Goal: Task Accomplishment & Management: Manage account settings

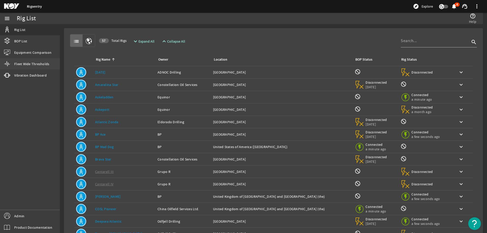
click at [27, 62] on span "Fleet Wide Thresholds" at bounding box center [31, 63] width 35 height 5
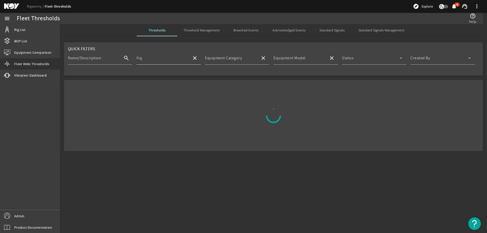
click at [156, 59] on input "Rig" at bounding box center [162, 60] width 51 height 6
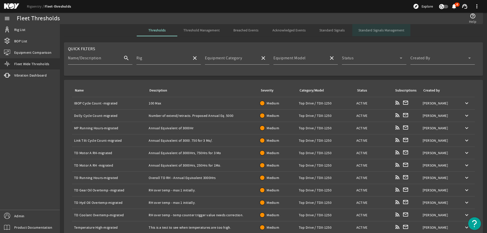
click at [383, 28] on span "Standard Signals Management" at bounding box center [382, 30] width 46 height 4
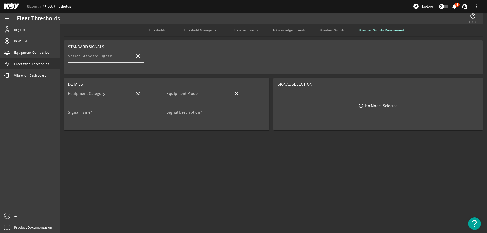
click at [118, 60] on input "Search Standard Signals" at bounding box center [99, 58] width 63 height 6
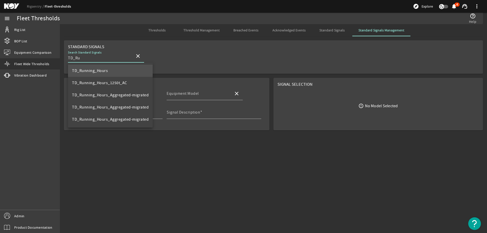
type input "TD_Ru"
click at [115, 72] on mat-option "TD_Running_Hours" at bounding box center [110, 71] width 85 height 12
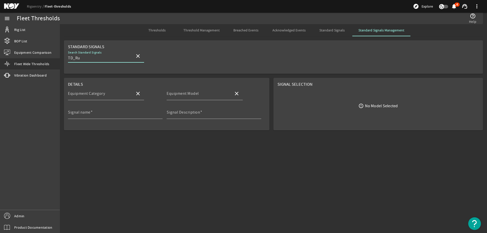
type input "Top Drive"
type input "TDS-11SH"
type input "TD_Running_Hours"
type input "Total running hours for TD"
type input "TD_Running_Hours"
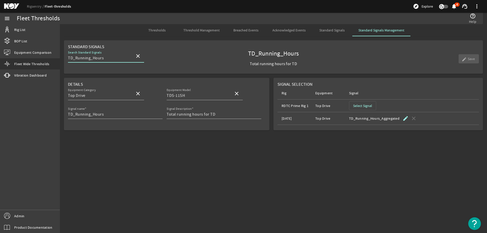
click at [68, 115] on mat-card "Details Equipment Category Top Drive close Equipment Model TDS-11SH close Signa…" at bounding box center [167, 104] width 206 height 53
click at [68, 115] on input "TD_Running_Hours" at bounding box center [113, 114] width 91 height 6
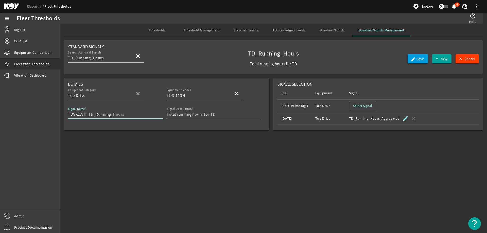
type input "TDS-11SH_TD_Running_Hours"
click at [195, 129] on mat-card "Details Equipment Category Top Drive close Equipment Model TDS-11SH close Signa…" at bounding box center [167, 104] width 206 height 53
click at [421, 61] on span "Save" at bounding box center [420, 58] width 7 height 5
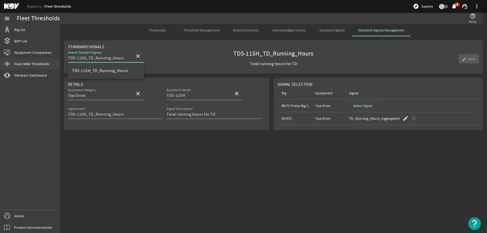
drag, startPoint x: 88, startPoint y: 59, endPoint x: 52, endPoint y: 59, distance: 35.5
click at [52, 59] on mat-sidenav-container "menu Rig List BOP List Equipment Comparison Fleet Wide Thresholds vibration Vib…" at bounding box center [243, 123] width 487 height 221
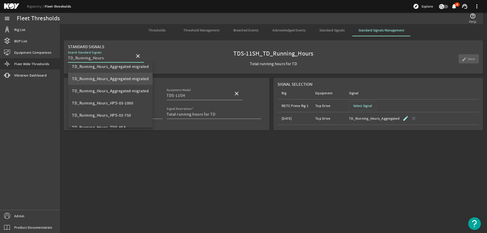
scroll to position [25, 0]
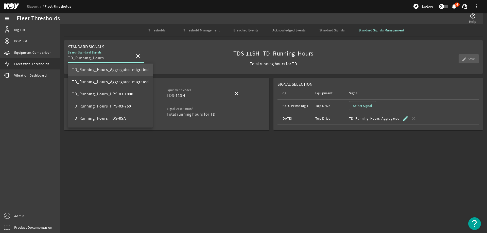
type input "TD_Running_Hours"
click at [100, 90] on mat-option "TD_Running_Hours_HPS-03-1000" at bounding box center [110, 94] width 85 height 12
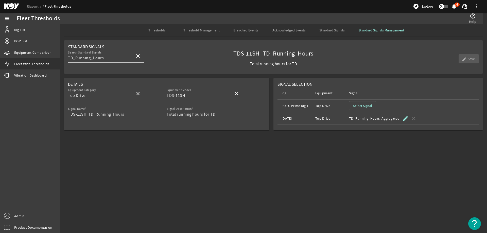
type input "HPS-03-1000"
type input "TD_Running_Hours_HPS-03-1000"
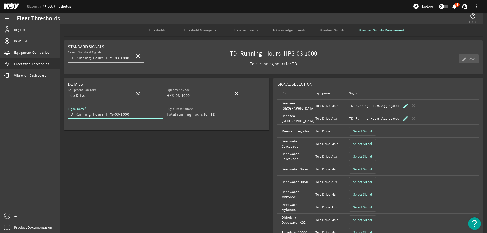
drag, startPoint x: 129, startPoint y: 113, endPoint x: 106, endPoint y: 115, distance: 23.7
click at [106, 115] on input "TD_Running_Hours_HPS-03-1000" at bounding box center [113, 114] width 91 height 6
click at [69, 115] on input "TD_Running_Hours_" at bounding box center [113, 114] width 91 height 6
paste input "HPS-03-1000"
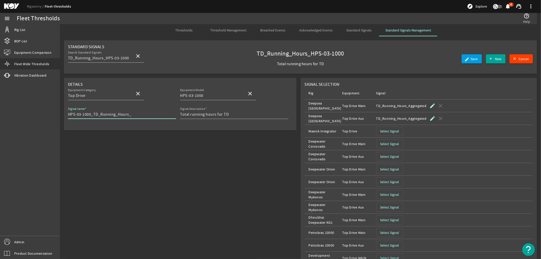
click at [135, 118] on div "Signal name HPS-03-1000_TD_Running_Hours_" at bounding box center [120, 112] width 104 height 13
click at [135, 116] on input "HPS-03-1000_TD_Running_Hours_" at bounding box center [120, 114] width 104 height 6
type input "HPS-03-1000_TD_Running_Hours"
click at [478, 58] on span "submit" at bounding box center [472, 59] width 20 height 12
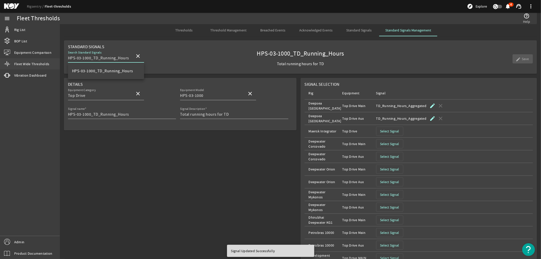
drag, startPoint x: 93, startPoint y: 59, endPoint x: 37, endPoint y: 61, distance: 56.9
click at [37, 62] on mat-sidenav-container "menu Rig List BOP List Equipment Comparison Fleet Wide Thresholds vibration Vib…" at bounding box center [270, 136] width 541 height 246
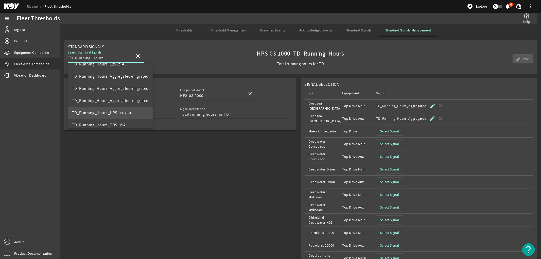
scroll to position [28, 0]
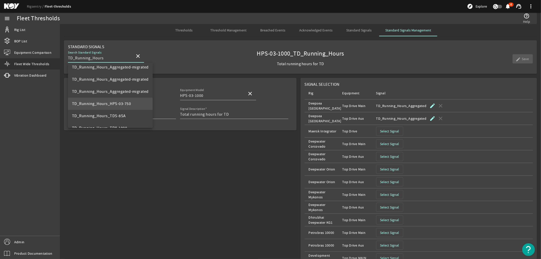
type input "TD_Running_Hours"
click at [108, 102] on span "TD_Running_Hours_HPS-03-750" at bounding box center [101, 103] width 59 height 5
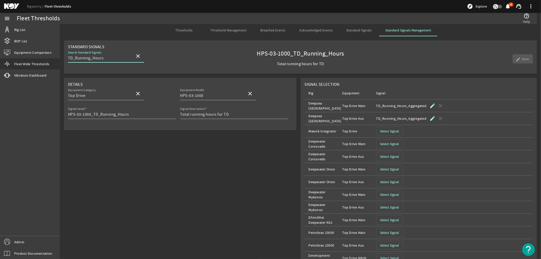
type input "HPS-03-750"
type input "TD_Running_Hours_HPS-03-750"
type input "Total running hours for TD"
type input "TD_Running_Hours_HPS-03-750"
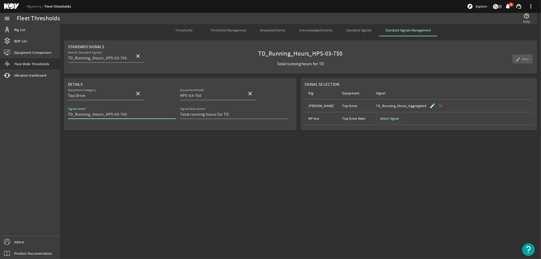
drag, startPoint x: 136, startPoint y: 114, endPoint x: 103, endPoint y: 115, distance: 33.3
click at [103, 115] on input "TD_Running_Hours_HPS-03-750" at bounding box center [120, 114] width 104 height 6
click at [68, 115] on input "TD_Running_Hours" at bounding box center [120, 114] width 104 height 6
paste input "_HPS-03-750"
click at [71, 115] on input "_HPS-03-750TD_Running_Hours" at bounding box center [120, 114] width 104 height 6
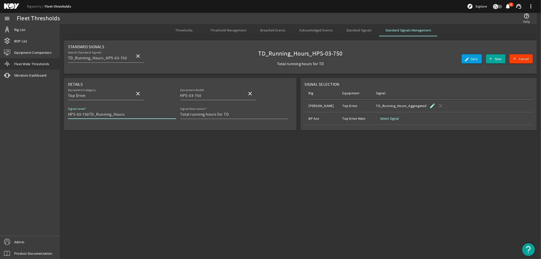
click at [88, 114] on input "HPS-03-750TD_Running_Hours" at bounding box center [120, 114] width 104 height 6
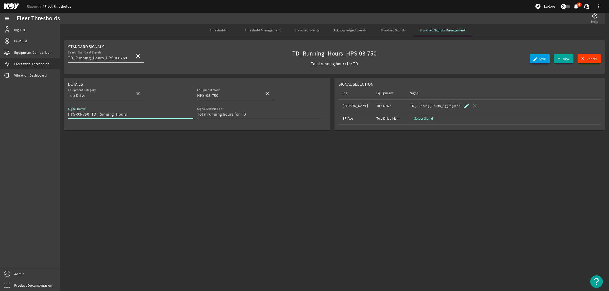
type input "HPS-03-750_TD_Running_Hours"
click at [487, 60] on span "Save" at bounding box center [542, 58] width 7 height 5
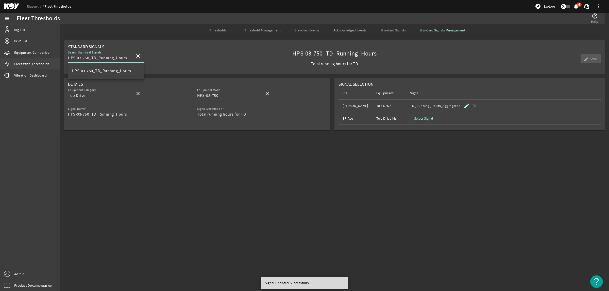
drag, startPoint x: 91, startPoint y: 60, endPoint x: 57, endPoint y: 62, distance: 34.4
click at [58, 62] on mat-sidenav-container "menu Rig List BOP List Equipment Comparison Fleet Wide Thresholds vibration Vib…" at bounding box center [304, 152] width 609 height 279
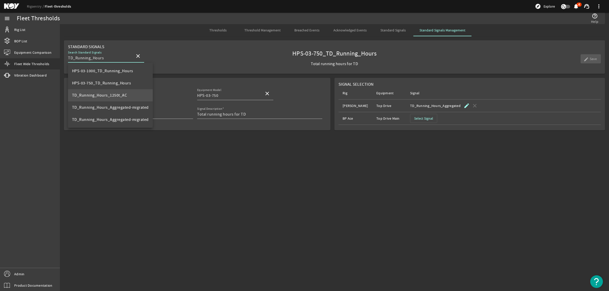
type input "TD_Running_Hours"
click at [105, 95] on span "TD_Running_Hours_1250t_AC" at bounding box center [99, 95] width 55 height 5
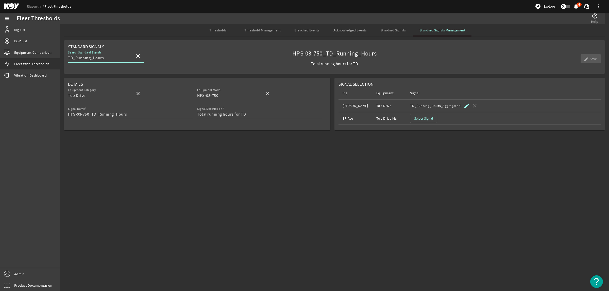
type input "Top Drive, 1250t AC"
type input "TD_Running_Hours_1250t_AC"
type input "Total running hours for TD"
type input "TD_Running_Hours_1250t_AC"
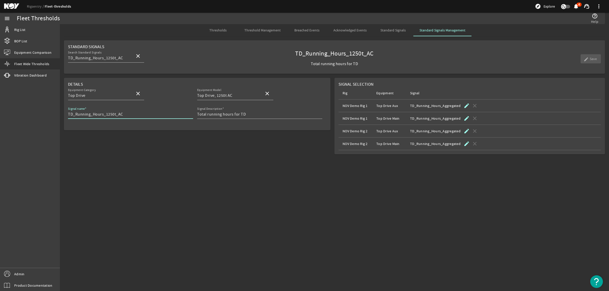
drag, startPoint x: 126, startPoint y: 114, endPoint x: 104, endPoint y: 116, distance: 22.4
click at [104, 116] on input "TD_Running_Hours_1250t_AC" at bounding box center [128, 114] width 121 height 6
click at [125, 113] on input "TD_Running_Hours_1250t_AC" at bounding box center [128, 114] width 121 height 6
drag, startPoint x: 125, startPoint y: 114, endPoint x: 121, endPoint y: 115, distance: 3.6
click at [121, 115] on input "TD_Running_Hours_1250t_AC" at bounding box center [128, 114] width 121 height 6
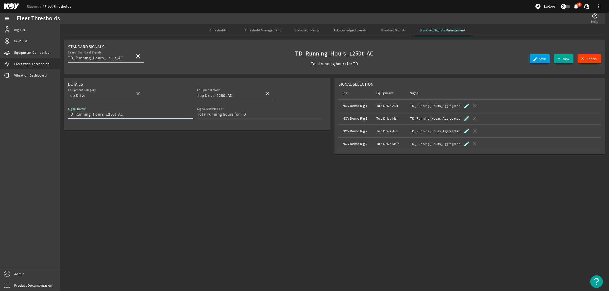
drag, startPoint x: 131, startPoint y: 115, endPoint x: 103, endPoint y: 118, distance: 28.3
click at [103, 118] on input "TD_Running_Hours_1250t_AC_" at bounding box center [128, 114] width 121 height 6
click at [69, 116] on input "TD_Running_Hours" at bounding box center [128, 114] width 121 height 6
paste input "_1250t_AC_"
click at [71, 115] on input "_1250t_AC_TD_Running_Hours" at bounding box center [128, 114] width 121 height 6
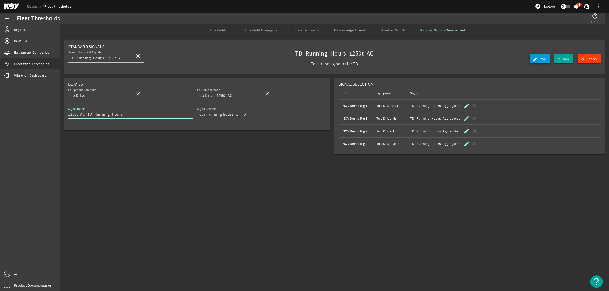
type input "1250t_AC_TD_Running_Hours"
click at [487, 59] on mat-icon "edit" at bounding box center [535, 59] width 4 height 4
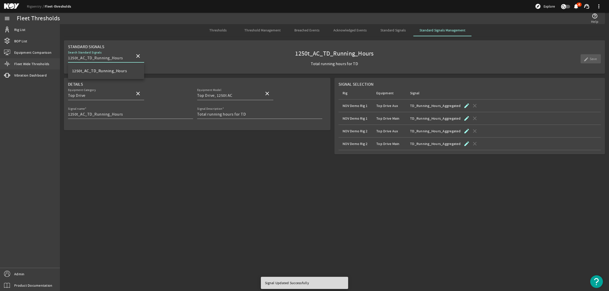
drag, startPoint x: 87, startPoint y: 59, endPoint x: 41, endPoint y: 62, distance: 45.8
click at [41, 62] on mat-sidenav-container "menu Rig List BOP List Equipment Comparison Fleet Wide Thresholds vibration Vib…" at bounding box center [304, 152] width 609 height 279
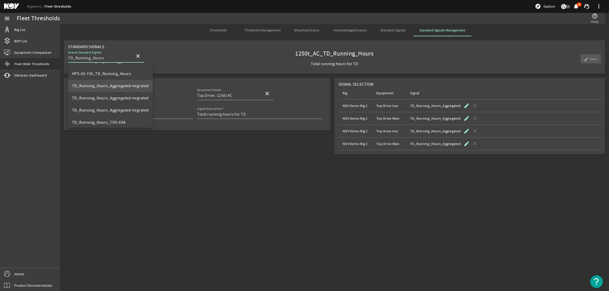
scroll to position [32, 0]
type input "TD_Running_Hours"
click at [109, 109] on mat-option "TD_Running_Hours_TDS-8SA" at bounding box center [110, 112] width 85 height 12
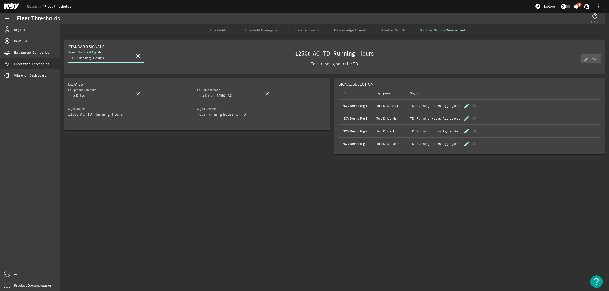
type input "TDS-8SA"
type input "TD_Running_Hours_TDS-8SA"
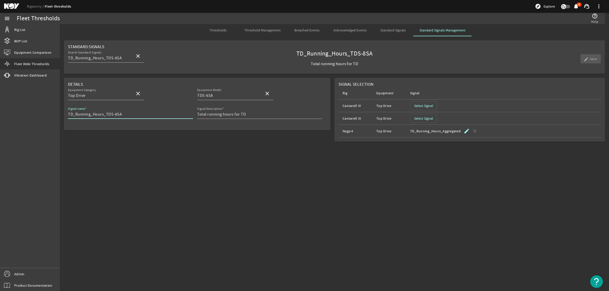
click at [121, 115] on input "TD_Running_Hours_TDS-8SA" at bounding box center [128, 114] width 121 height 6
drag, startPoint x: 126, startPoint y: 115, endPoint x: 103, endPoint y: 117, distance: 22.4
click at [103, 117] on input "TD_Running_Hours_TDS-8SA_" at bounding box center [128, 114] width 121 height 6
click at [68, 115] on input "TD_Running_Hours" at bounding box center [128, 114] width 121 height 6
paste input "_TDS-8SA_"
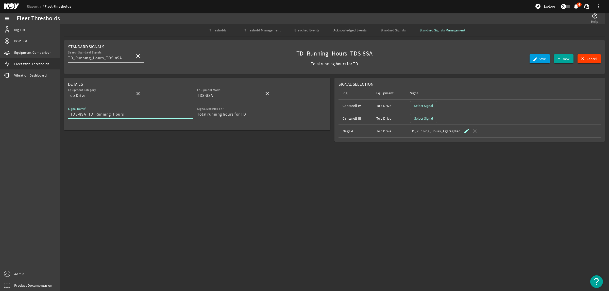
click at [70, 114] on input "_TDS-8SA_TD_Running_Hours" at bounding box center [128, 114] width 121 height 6
type input "TDS-8SA_TD_Running_Hours"
click at [487, 60] on mat-icon "edit" at bounding box center [535, 59] width 4 height 4
click at [85, 59] on input "TDS-8SA_TD_Running_Hours" at bounding box center [99, 58] width 63 height 6
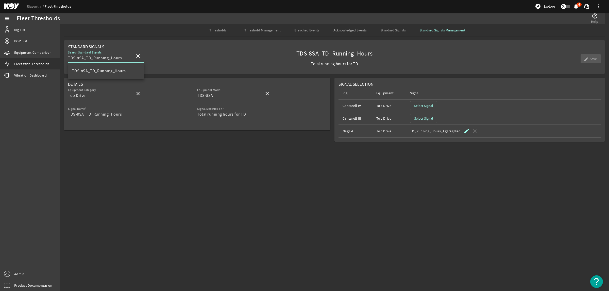
click at [87, 59] on input "TDS-8SA_TD_Running_Hours" at bounding box center [99, 58] width 63 height 6
click at [86, 59] on input "TDS-8SA_TD_Running_Hours" at bounding box center [99, 58] width 63 height 6
drag, startPoint x: 86, startPoint y: 59, endPoint x: 61, endPoint y: 64, distance: 25.3
click at [61, 64] on rigsentry-mat-card "Standard Signals Search Standard Signals TDS-8SA_TD_Running_Hours close TDS-8SA…" at bounding box center [334, 59] width 549 height 38
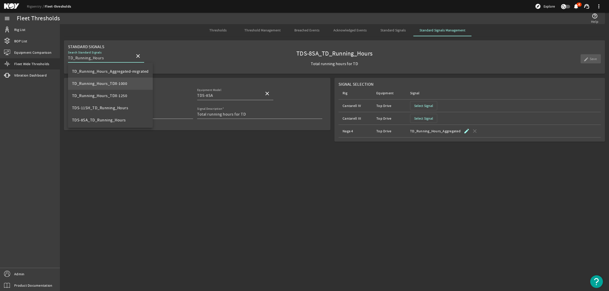
type input "TD_Running_Hours"
click at [90, 83] on span "TD_Running_Hours_TDX-1000" at bounding box center [99, 83] width 55 height 5
type input "TDX-1000"
type input "TD_Running_Hours_TDX-1000"
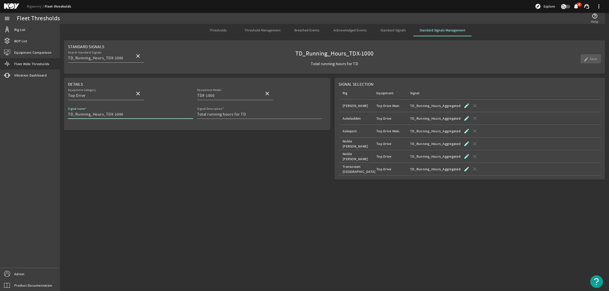
drag, startPoint x: 124, startPoint y: 114, endPoint x: 103, endPoint y: 119, distance: 21.1
click at [103, 119] on div "Signal name TD_Running_Hours_TDX-1000" at bounding box center [130, 112] width 125 height 13
click at [69, 115] on input "TD_Running_Hours" at bounding box center [128, 114] width 121 height 6
paste input "_TDX-1000"
type input "TDX-1000_TD_Running_Hours"
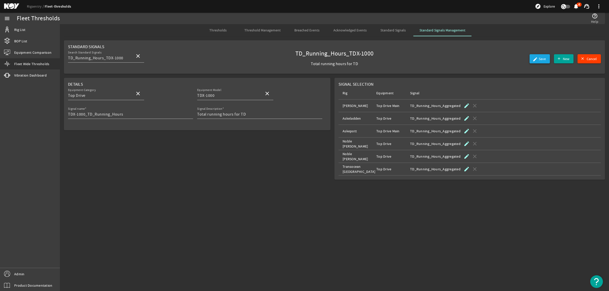
click at [487, 56] on span "Save" at bounding box center [542, 58] width 7 height 5
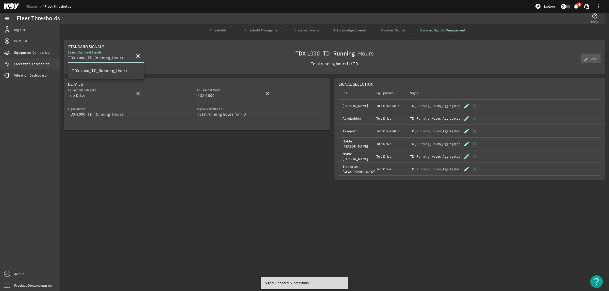
drag, startPoint x: 88, startPoint y: 58, endPoint x: 45, endPoint y: 63, distance: 42.6
click at [46, 63] on mat-sidenav-container "menu Rig List BOP List Equipment Comparison Fleet Wide Thresholds vibration Vib…" at bounding box center [304, 152] width 609 height 279
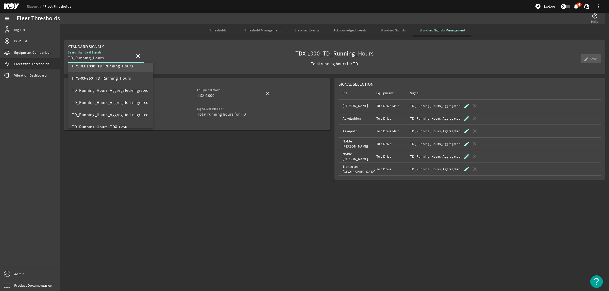
scroll to position [32, 0]
type input "TD_Running_Hours"
click at [113, 113] on span "TD_Running_Hours_TDX-1250" at bounding box center [99, 112] width 55 height 5
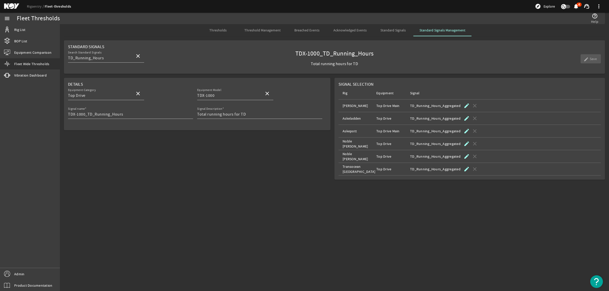
type input "TDX-1250"
type input "TD_Running_Hours_TDX-1250"
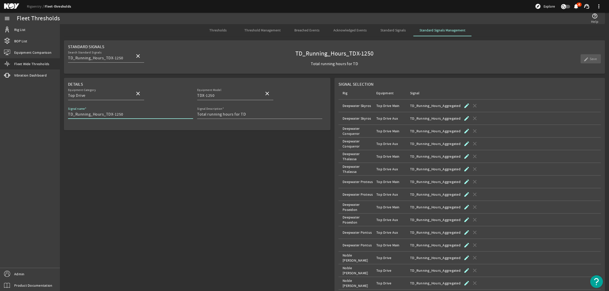
drag, startPoint x: 125, startPoint y: 115, endPoint x: 104, endPoint y: 117, distance: 21.4
click at [104, 117] on input "TD_Running_Hours_TDX-1250" at bounding box center [128, 114] width 121 height 6
click at [69, 114] on input "TD_Running_Hours_TDX-1250" at bounding box center [128, 114] width 121 height 6
paste input "_TDX-1250"
drag, startPoint x: 144, startPoint y: 114, endPoint x: 122, endPoint y: 115, distance: 21.6
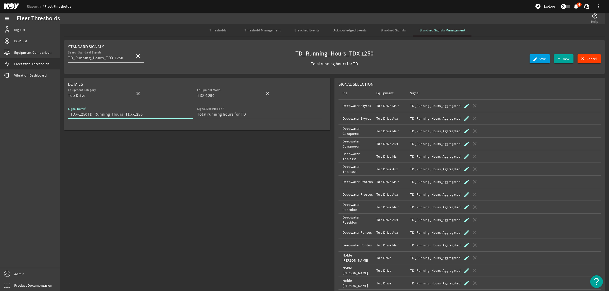
click at [122, 115] on input "_TDX-1250TD_Running_Hours_TDX-1250" at bounding box center [128, 114] width 121 height 6
click at [70, 114] on input "_TDX-1250TD_Running_Hours" at bounding box center [128, 114] width 121 height 6
click at [135, 114] on input "TDX-1250TD_Running_Hours" at bounding box center [128, 114] width 121 height 6
click at [84, 114] on input "TDX-1250TD_Running_Hours" at bounding box center [128, 114] width 121 height 6
type input "TDX-1250_TD_Running_Hours"
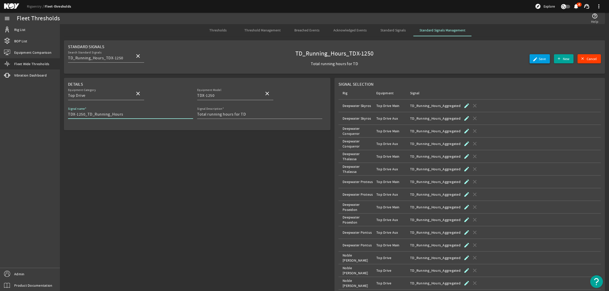
click at [487, 60] on span "submit" at bounding box center [540, 59] width 20 height 12
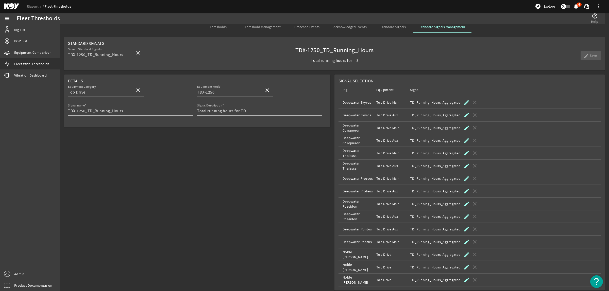
scroll to position [7, 0]
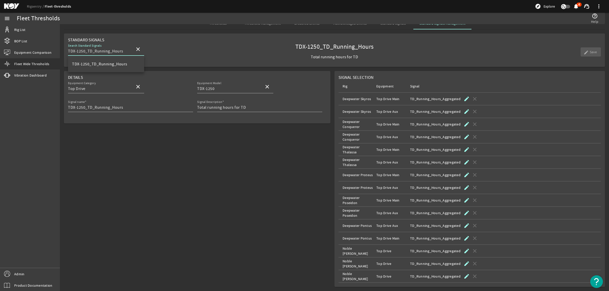
click at [88, 52] on input "TDX-1250_TD_Running_Hours" at bounding box center [99, 51] width 63 height 6
drag, startPoint x: 88, startPoint y: 52, endPoint x: 50, endPoint y: 57, distance: 38.7
click at [50, 57] on mat-sidenav-container "menu Rig List BOP List Equipment Comparison Fleet Wide Thresholds vibration Vib…" at bounding box center [304, 152] width 609 height 279
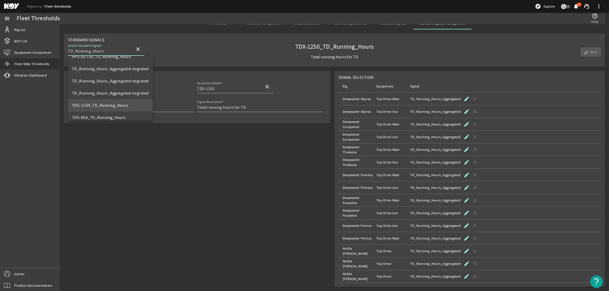
type input "TD_Running_Hours"
click at [95, 103] on span "TDS-11SH_TD_Running_Hours" at bounding box center [100, 105] width 56 height 5
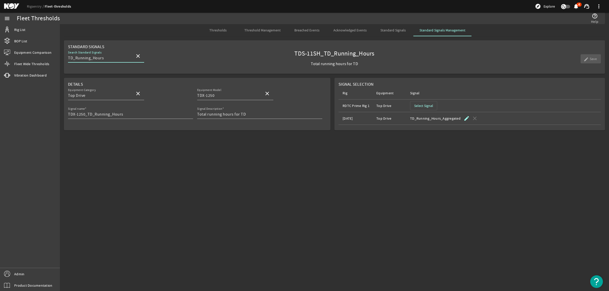
type input "TDS-11SH"
type input "TDS-11SH_TD_Running_Hours"
drag, startPoint x: 89, startPoint y: 59, endPoint x: 19, endPoint y: 65, distance: 70.6
click at [19, 65] on mat-sidenav-container "menu Rig List BOP List Equipment Comparison Fleet Wide Thresholds vibration Vib…" at bounding box center [304, 152] width 609 height 279
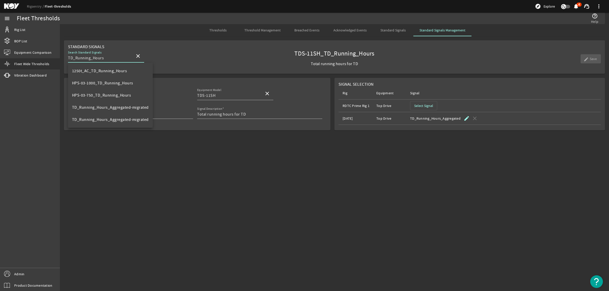
type input "TD_Running_Hours"
click at [189, 50] on div "Search Standard Signals TD_Running_Hours close TDS-11SH_TD_Running_Hours Total …" at bounding box center [334, 58] width 533 height 19
click at [303, 167] on mat-sidenav-content "Fleet Thresholds help_outline Help Thresholds Threshold Management Breached Eve…" at bounding box center [334, 157] width 549 height 267
click at [224, 33] on span "Thresholds" at bounding box center [217, 30] width 17 height 12
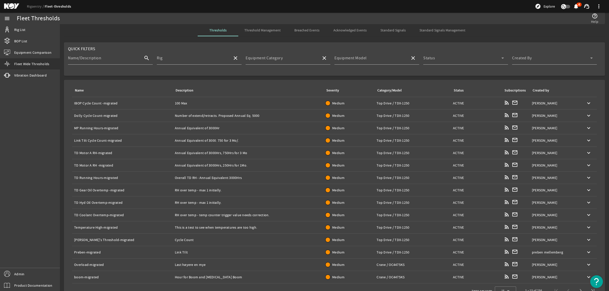
click at [123, 106] on td "Name: IBOP Cycle Count -migrated" at bounding box center [122, 103] width 101 height 12
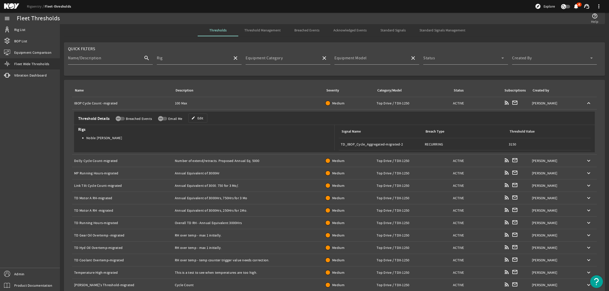
click at [149, 104] on div "Name: IBOP Cycle Count -migrated" at bounding box center [122, 103] width 97 height 5
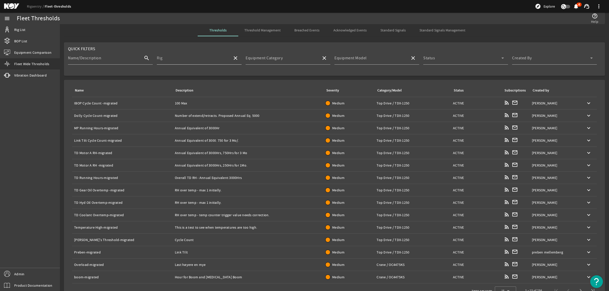
click at [193, 60] on input "Rig" at bounding box center [193, 60] width 72 height 6
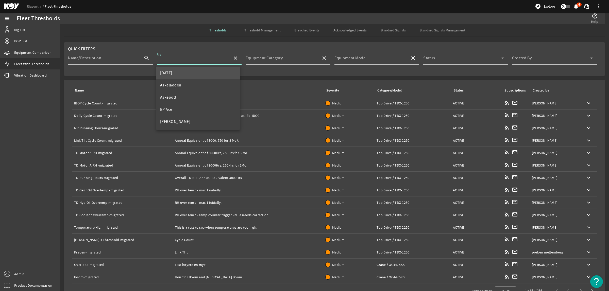
click at [183, 72] on mat-option "[DATE]" at bounding box center [198, 73] width 84 height 12
type input "[DATE]"
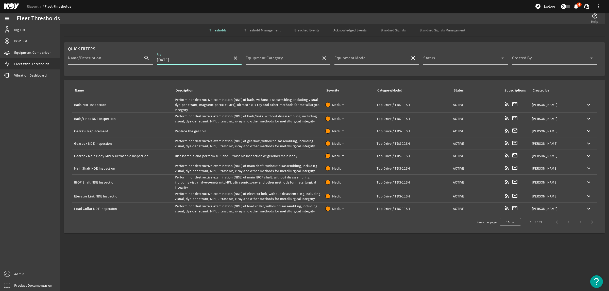
click at [168, 106] on div "Name: Bails NDE Inspection" at bounding box center [122, 104] width 97 height 5
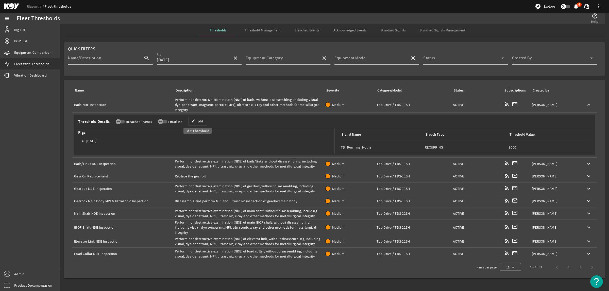
click at [198, 123] on span "Edit" at bounding box center [200, 121] width 6 height 5
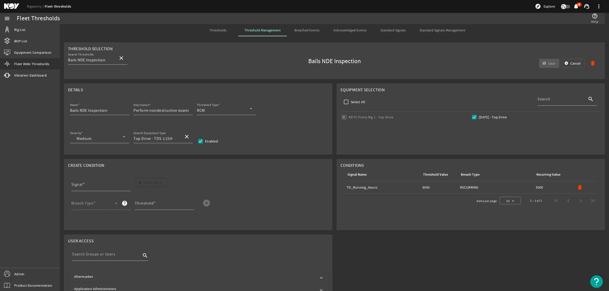
click at [220, 29] on span "Thresholds" at bounding box center [217, 30] width 17 height 4
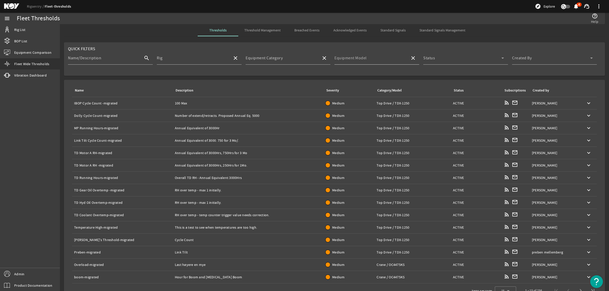
click at [355, 58] on mat-label "Equipment Model" at bounding box center [351, 58] width 32 height 5
click at [355, 58] on input "Equipment Model" at bounding box center [371, 60] width 72 height 6
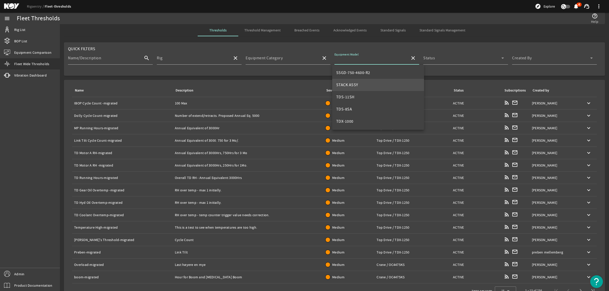
scroll to position [195, 0]
click at [361, 94] on mat-option "TDX-1250" at bounding box center [378, 98] width 92 height 12
type input "TDX-1250"
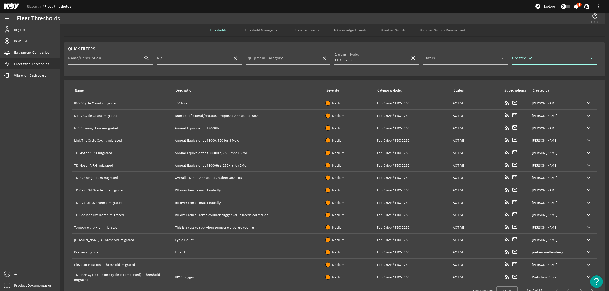
click at [487, 59] on span at bounding box center [551, 60] width 78 height 6
click at [487, 85] on mat-option "Me" at bounding box center [550, 85] width 84 height 12
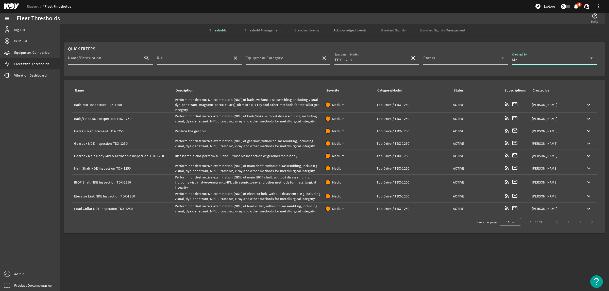
click at [216, 100] on div "Description: Perform nondestructive examination (NDE) of bails, without disasse…" at bounding box center [248, 104] width 147 height 15
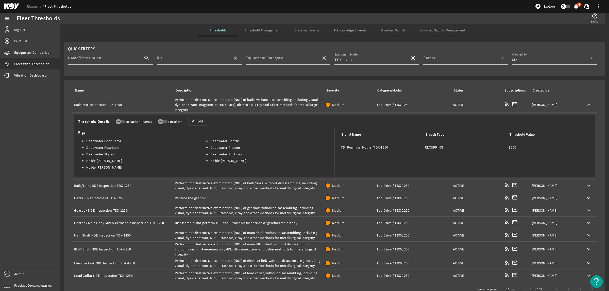
click at [230, 104] on div "Description: Perform nondestructive examination (NDE) of bails, without disasse…" at bounding box center [248, 104] width 147 height 15
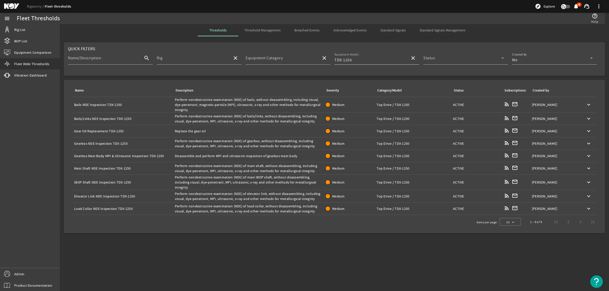
click at [365, 59] on input "TDX-1250" at bounding box center [371, 60] width 72 height 6
click at [412, 57] on mat-icon "close" at bounding box center [413, 58] width 6 height 6
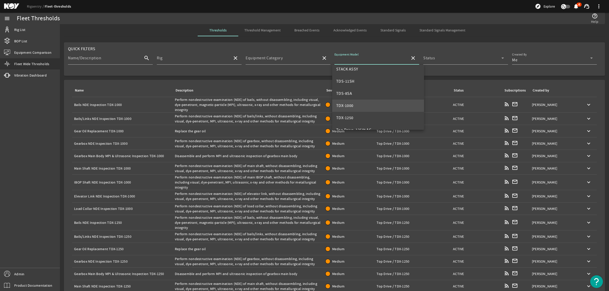
scroll to position [163, 0]
click at [360, 91] on mat-option "TDS-11SH" at bounding box center [378, 93] width 92 height 12
type input "TDS-11SH"
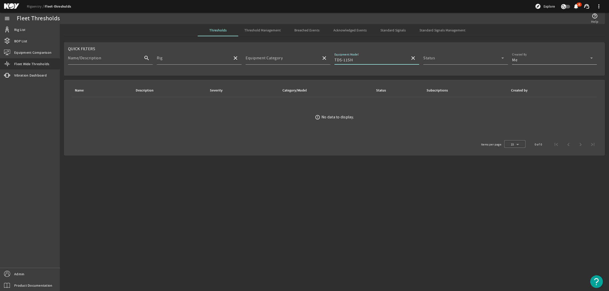
click at [487, 59] on div "Me" at bounding box center [551, 60] width 78 height 6
click at [487, 74] on mat-option "All" at bounding box center [554, 73] width 85 height 12
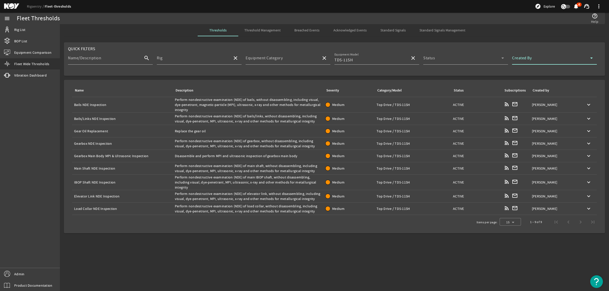
click at [162, 107] on div "Name: Bails NDE Inspection" at bounding box center [122, 104] width 97 height 5
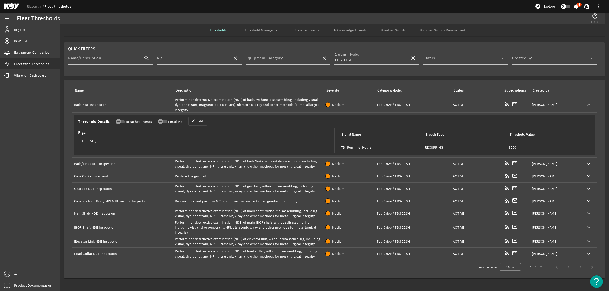
click at [162, 107] on div "Name: Bails NDE Inspection" at bounding box center [122, 104] width 97 height 5
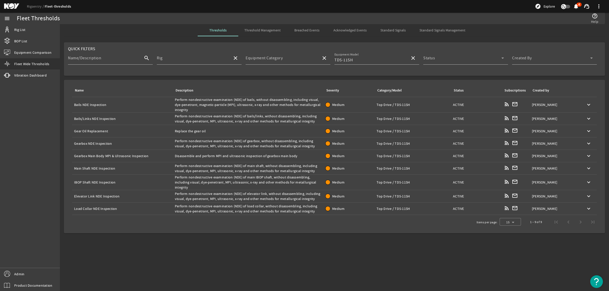
click at [174, 101] on td "Description: Perform nondestructive examination (NDE) of bails, without disasse…" at bounding box center [248, 104] width 151 height 15
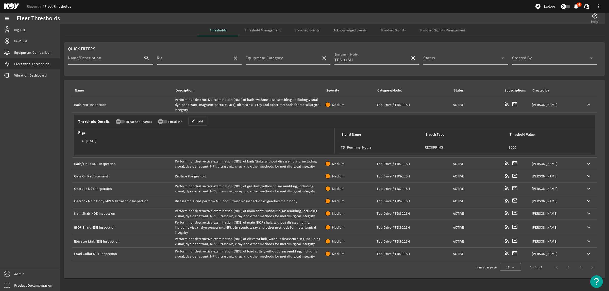
click at [166, 103] on div "Name: Bails NDE Inspection" at bounding box center [122, 104] width 97 height 5
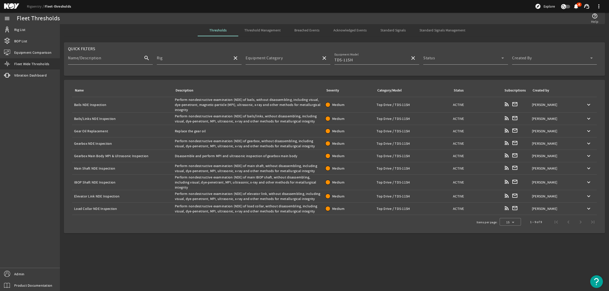
click at [420, 32] on span "Standard Signals Management" at bounding box center [443, 30] width 46 height 4
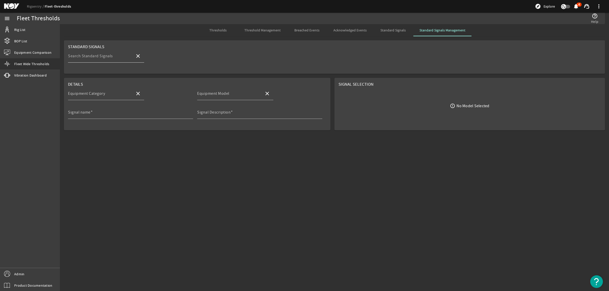
click at [101, 58] on mat-label "Search Standard Signals" at bounding box center [90, 56] width 45 height 5
click at [101, 58] on input "Search Standard Signals" at bounding box center [99, 58] width 63 height 6
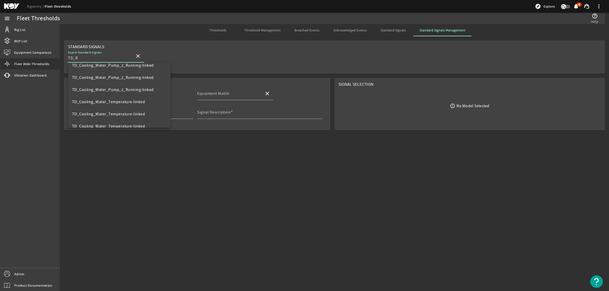
scroll to position [61, 0]
type input "TD_Running"
click at [110, 84] on span "TDS-11SH_TD_Running_Hours" at bounding box center [100, 83] width 56 height 5
type input "Top Drive"
type input "TDS-11SH"
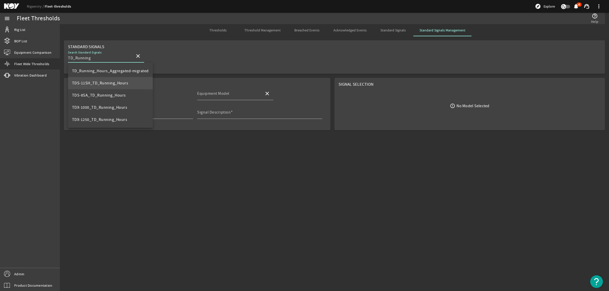
type input "TDS-11SH_TD_Running_Hours"
type input "Total running hours for TD"
type input "TDS-11SH_TD_Running_Hours"
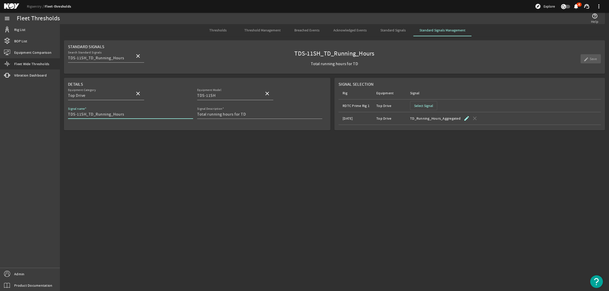
drag, startPoint x: 135, startPoint y: 112, endPoint x: 133, endPoint y: 115, distance: 3.3
click at [133, 115] on input "TDS-11SH_TD_Running_Hours" at bounding box center [128, 114] width 121 height 6
drag, startPoint x: 89, startPoint y: 116, endPoint x: 60, endPoint y: 118, distance: 29.2
click at [57, 119] on mat-sidenav-container "menu Rig List BOP List Equipment Comparison Fleet Wide Thresholds vibration Vib…" at bounding box center [304, 152] width 609 height 279
type input "TD_Running_Hours"
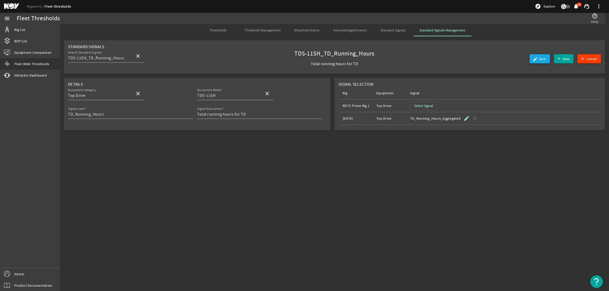
click at [487, 61] on span "submit" at bounding box center [540, 59] width 20 height 12
type input "TD_Running_Hours"
click at [219, 29] on span "Thresholds" at bounding box center [217, 30] width 17 height 4
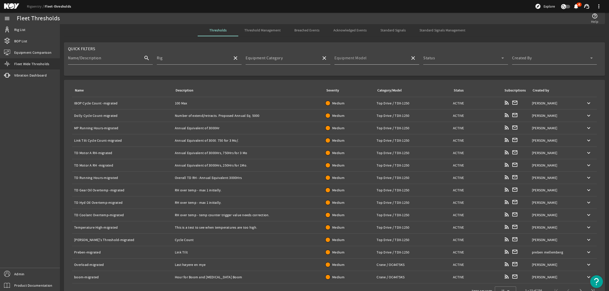
click at [357, 60] on mat-label "Equipment Model" at bounding box center [351, 58] width 32 height 5
click at [357, 60] on input "Equipment Model" at bounding box center [371, 60] width 72 height 6
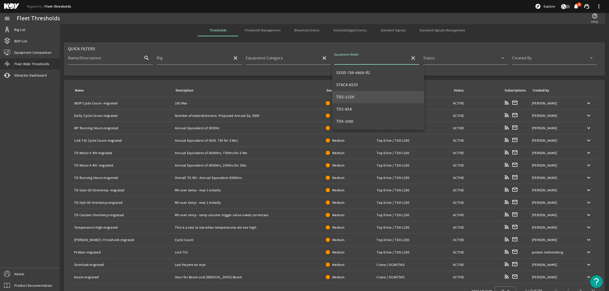
click at [366, 98] on mat-option "TDS-11SH" at bounding box center [378, 97] width 92 height 12
type input "TDS-11SH"
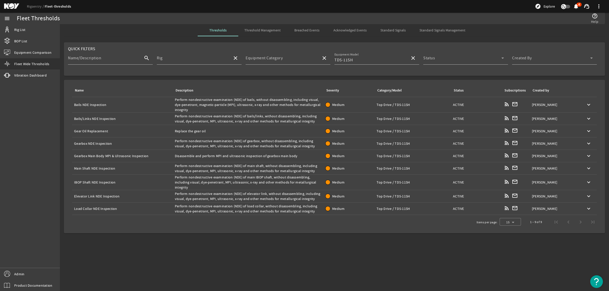
click at [253, 104] on div "Description: Perform nondestructive examination (NDE) of bails, without disasse…" at bounding box center [248, 104] width 147 height 15
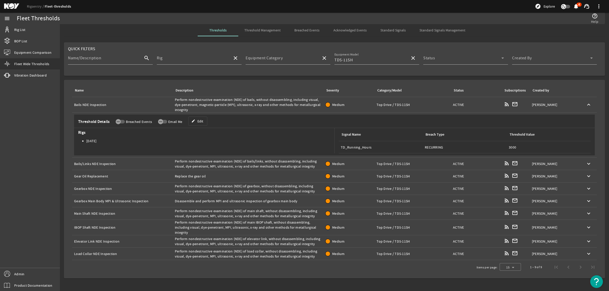
click at [253, 104] on div "Description: Perform nondestructive examination (NDE) of bails, without disasse…" at bounding box center [248, 104] width 147 height 15
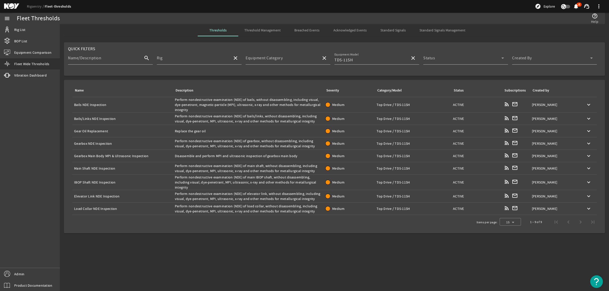
click at [253, 117] on div "Description: Perform nondestructive examination (NDE) of bails/links, without d…" at bounding box center [248, 119] width 147 height 10
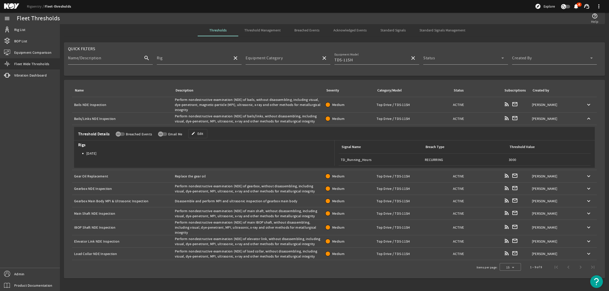
click at [253, 117] on div "Description: Perform nondestructive examination (NDE) of bails/links, without d…" at bounding box center [248, 119] width 147 height 10
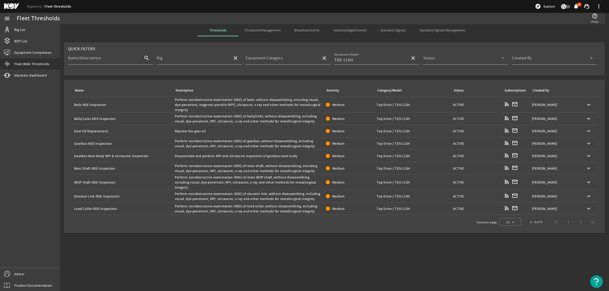
click at [254, 130] on div "Description: Replace the gear oil" at bounding box center [248, 131] width 147 height 5
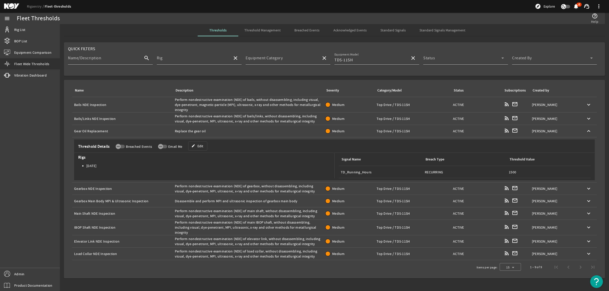
click at [254, 130] on div "Description: Replace the gear oil" at bounding box center [248, 131] width 147 height 5
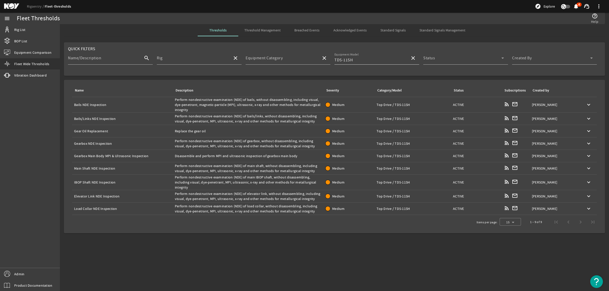
click at [383, 59] on input "TDS-11SH" at bounding box center [371, 60] width 72 height 6
click at [411, 58] on mat-icon "close" at bounding box center [413, 58] width 6 height 6
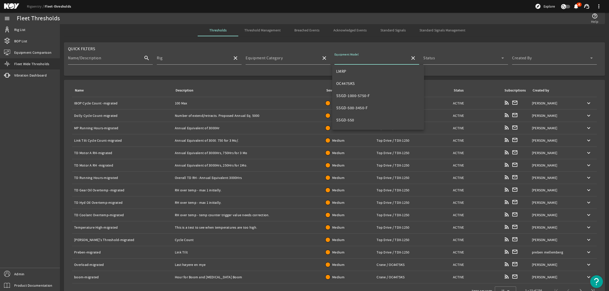
scroll to position [190, 0]
click at [366, 91] on mat-option "TDX-1000" at bounding box center [378, 90] width 92 height 12
type input "TDX-1000"
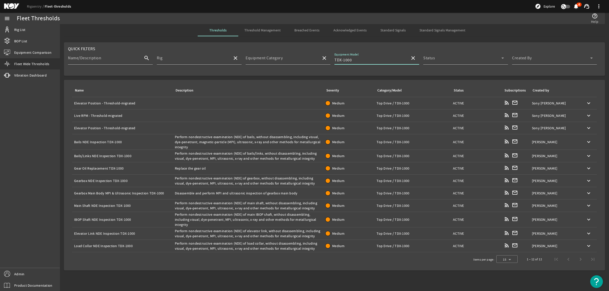
click at [268, 103] on td "Description:" at bounding box center [248, 103] width 151 height 12
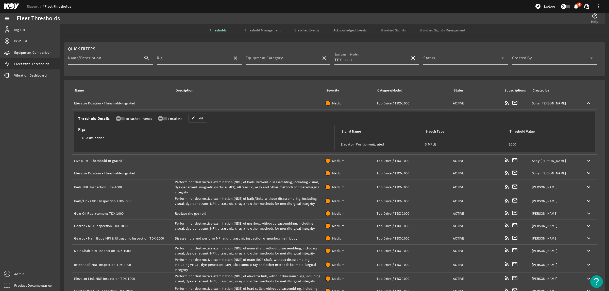
click at [268, 103] on td "Description:" at bounding box center [248, 103] width 151 height 12
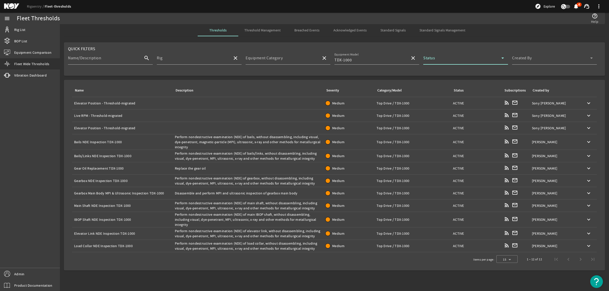
click at [479, 58] on span at bounding box center [462, 60] width 78 height 6
click at [487, 61] on div at bounding box center [304, 145] width 609 height 291
click at [487, 58] on span at bounding box center [551, 60] width 78 height 6
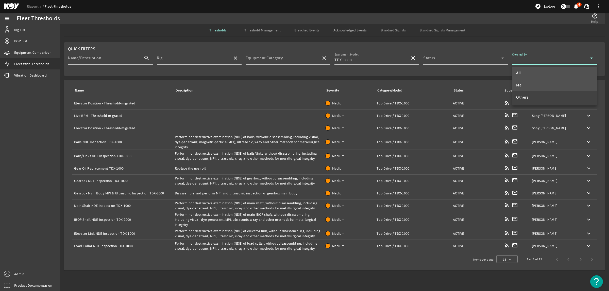
click at [487, 84] on mat-option "Me" at bounding box center [554, 85] width 85 height 12
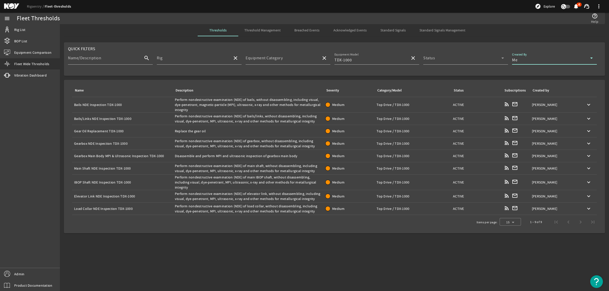
click at [244, 100] on div "Description: Perform nondestructive examination (NDE) of bails, without disasse…" at bounding box center [248, 104] width 147 height 15
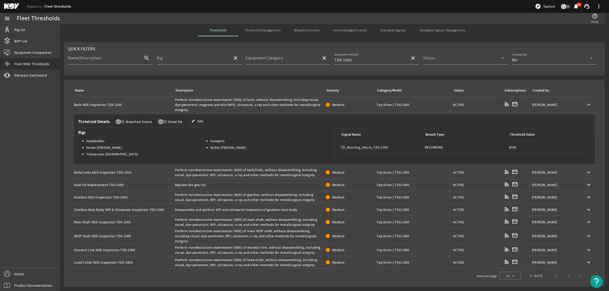
click at [244, 100] on div "Description: Perform nondestructive examination (NDE) of bails, without disasse…" at bounding box center [248, 104] width 147 height 15
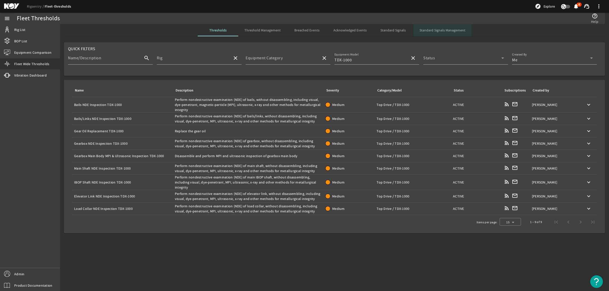
click at [452, 28] on span "Standard Signals Management" at bounding box center [443, 30] width 46 height 4
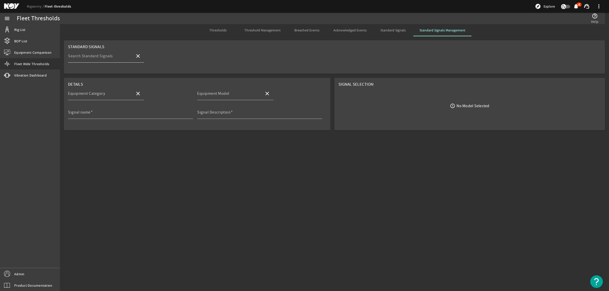
click at [112, 60] on input "Search Standard Signals" at bounding box center [99, 58] width 63 height 6
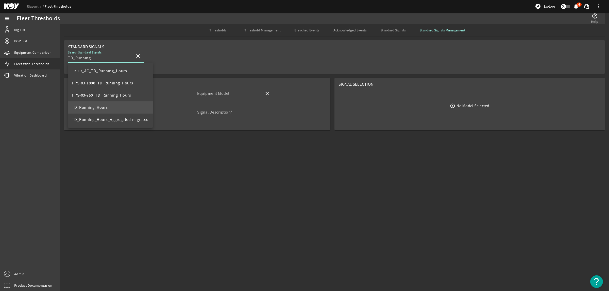
type input "TD_Running"
click at [112, 109] on mat-option "TD_Running_Hours" at bounding box center [110, 108] width 85 height 12
type input "Top Drive"
type input "TDS-11SH"
type input "TD_Running_Hours"
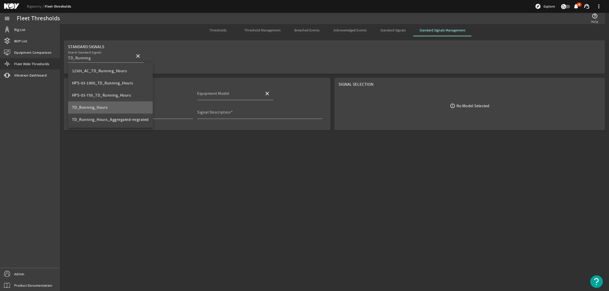
type input "Total running hours for TD"
type input "TD_Running_Hours"
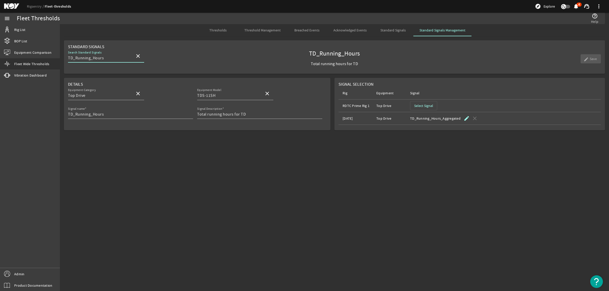
click at [68, 114] on mat-card "Details Equipment Category Top Drive close Equipment Model TDS-11SH close Signa…" at bounding box center [197, 104] width 267 height 53
click at [68, 116] on mat-card "Details Equipment Category Top Drive close Equipment Model TDS-11SH close Signa…" at bounding box center [197, 104] width 267 height 53
click at [68, 115] on input "TD_Running_Hours" at bounding box center [128, 114] width 121 height 6
click at [115, 140] on mat-sidenav-content "Fleet Thresholds help_outline Help Thresholds Threshold Management Breached Eve…" at bounding box center [334, 157] width 549 height 267
click at [68, 114] on input "TD_Running_Hours" at bounding box center [128, 114] width 121 height 6
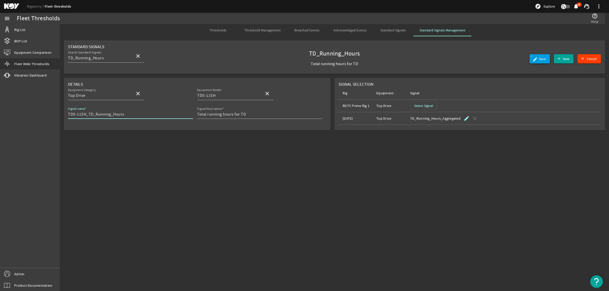
type input "TDS-11SH_TD_Running_Hours"
click at [487, 57] on span "Save" at bounding box center [542, 58] width 7 height 5
type input "TDS-11SH_TD_Running_Hours"
click at [264, 30] on span "Threshold Management" at bounding box center [262, 30] width 36 height 4
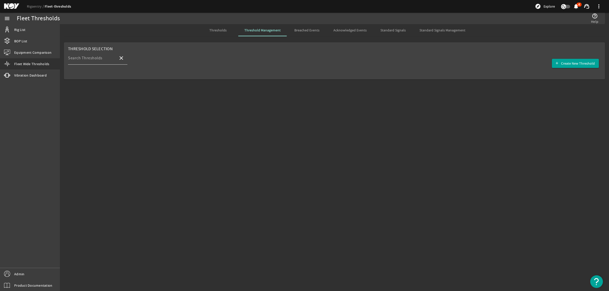
click at [97, 61] on mat-label "Search Thresholds" at bounding box center [85, 58] width 35 height 5
click at [97, 61] on input "Search Thresholds" at bounding box center [91, 60] width 46 height 6
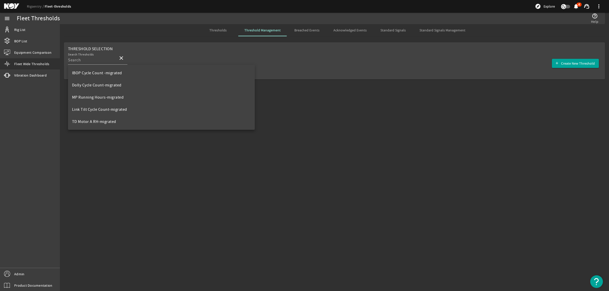
click at [443, 133] on mat-sidenav-content "Fleet Thresholds help_outline Help Thresholds Threshold Management Breached Eve…" at bounding box center [334, 157] width 549 height 267
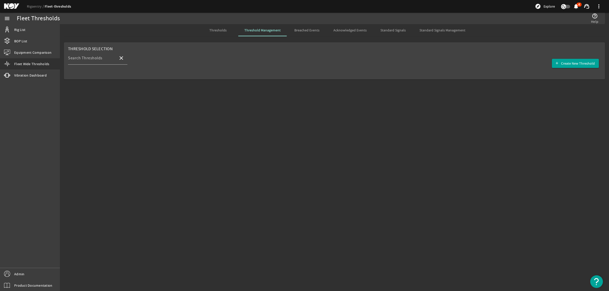
click at [221, 32] on span "Thresholds" at bounding box center [217, 30] width 17 height 4
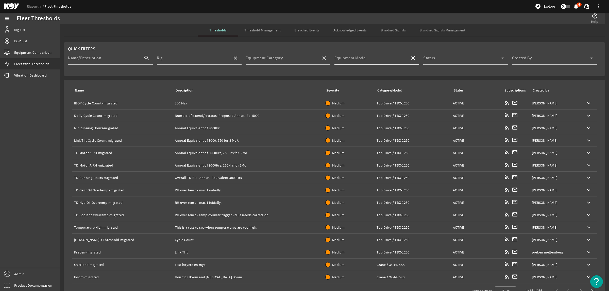
click at [393, 56] on div "Equipment Model" at bounding box center [371, 58] width 72 height 13
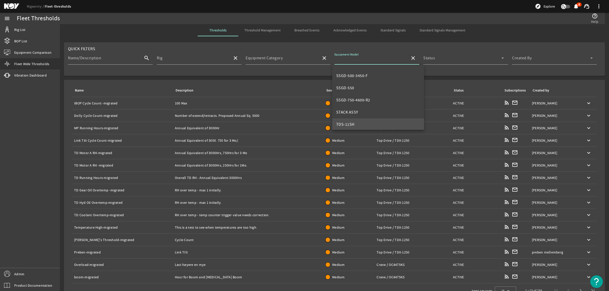
scroll to position [163, 0]
click at [362, 91] on mat-option "TDS-11SH" at bounding box center [378, 93] width 92 height 12
type input "TDS-11SH"
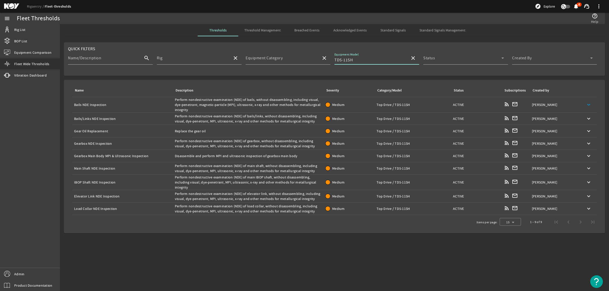
click at [487, 104] on mat-icon "keyboard_arrow_down" at bounding box center [589, 105] width 6 height 6
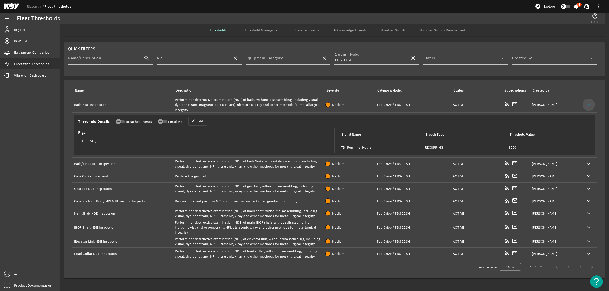
click at [487, 104] on mat-icon "keyboard_arrow_up" at bounding box center [589, 105] width 6 height 6
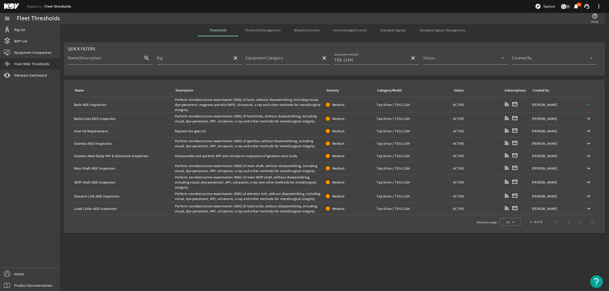
click at [288, 102] on div "Description: Perform nondestructive examination (NDE) of bails, without disasse…" at bounding box center [248, 104] width 147 height 15
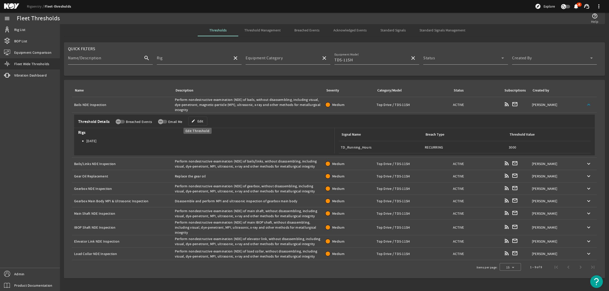
click at [203, 122] on span at bounding box center [198, 121] width 19 height 12
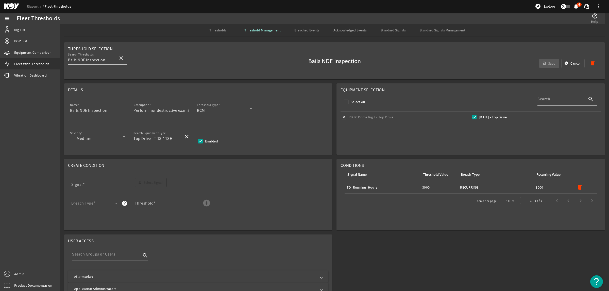
click at [220, 32] on span "Thresholds" at bounding box center [217, 30] width 17 height 4
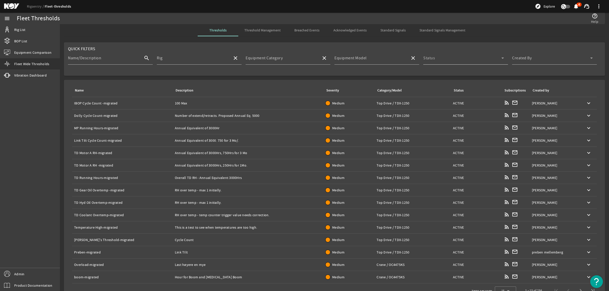
click at [447, 62] on span at bounding box center [462, 60] width 78 height 6
click at [389, 57] on div at bounding box center [304, 145] width 609 height 291
click at [389, 57] on input "Equipment Model" at bounding box center [371, 60] width 72 height 6
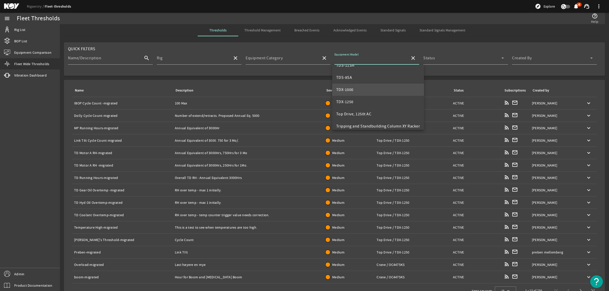
scroll to position [195, 0]
click at [376, 92] on mat-option "TDX-1250" at bounding box center [378, 98] width 92 height 12
type input "TDX-1250"
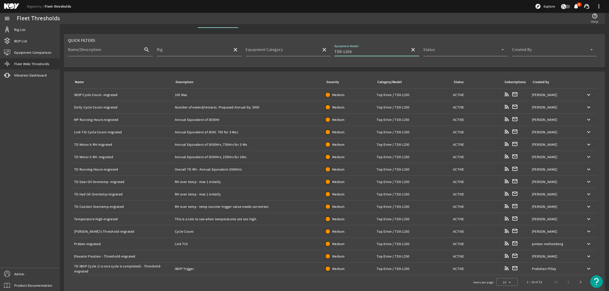
scroll to position [13, 0]
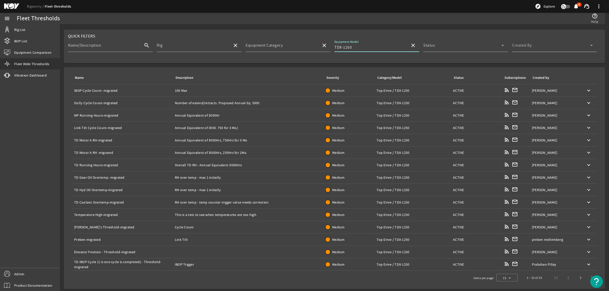
click at [487, 45] on span at bounding box center [551, 47] width 78 height 6
click at [487, 73] on mat-option "Me" at bounding box center [550, 72] width 84 height 12
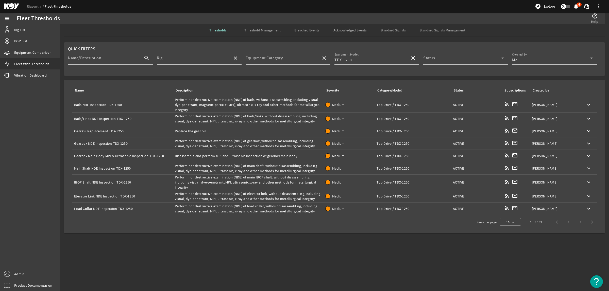
click at [229, 106] on div "Description: Perform nondestructive examination (NDE) of bails, without disasse…" at bounding box center [248, 104] width 147 height 15
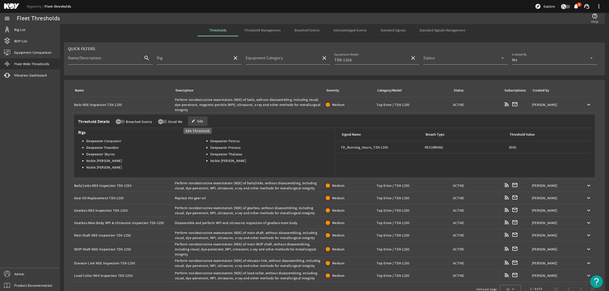
click at [202, 122] on span "Edit" at bounding box center [200, 121] width 6 height 5
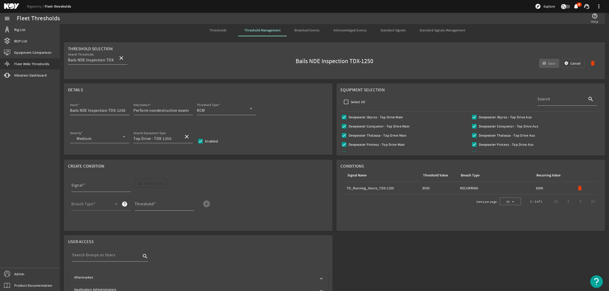
click at [126, 110] on div "Name Bails NDE Inspection TDX-1250" at bounding box center [99, 108] width 59 height 13
drag, startPoint x: 108, startPoint y: 111, endPoint x: 145, endPoint y: 112, distance: 36.6
click at [145, 112] on div "Name Bails NDE Inspection TDX-1250 Description Perform nondestructive examinati…" at bounding box center [198, 111] width 260 height 19
click at [69, 112] on div "Name Bails NDE Inspection Description Perform nondestructive examination (NDE) …" at bounding box center [198, 111] width 260 height 19
click at [70, 111] on input "Bails NDE Inspection" at bounding box center [97, 111] width 55 height 6
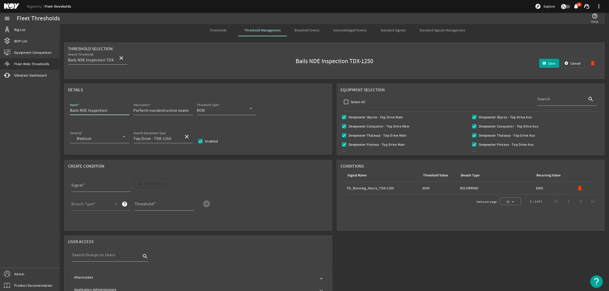
click at [79, 112] on input "Bails NDE Inspection" at bounding box center [97, 111] width 55 height 6
click at [70, 111] on input "Bails NDE Inspection" at bounding box center [97, 111] width 55 height 6
paste input "TDX-1250"
type input "TDX-1250 Bails NDE Inspection"
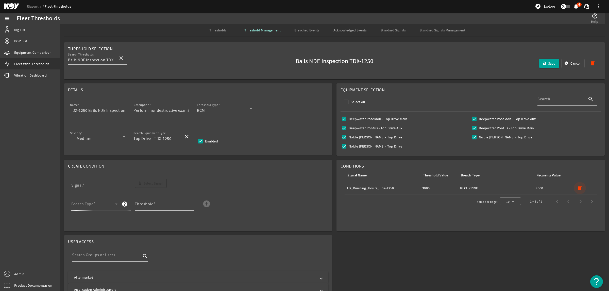
click at [487, 188] on mat-icon "delete" at bounding box center [580, 188] width 6 height 6
click at [161, 185] on span "Select Signal" at bounding box center [153, 183] width 19 height 5
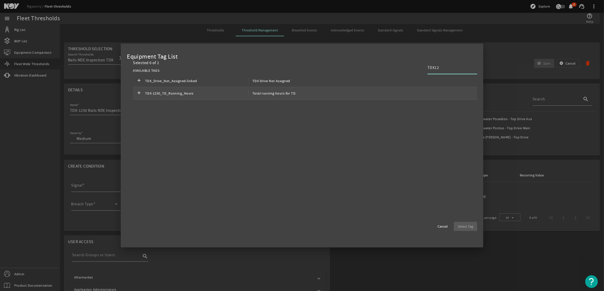
type input "TDX12"
click at [157, 93] on span "TDX-1250_TD_Running_Hours" at bounding box center [196, 93] width 103 height 6
click at [475, 227] on span "button" at bounding box center [465, 227] width 23 height 12
type input "TDX-1250_TD_Running_Hours"
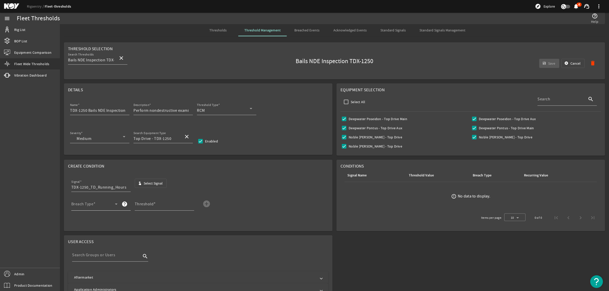
click at [105, 208] on span at bounding box center [93, 206] width 44 height 6
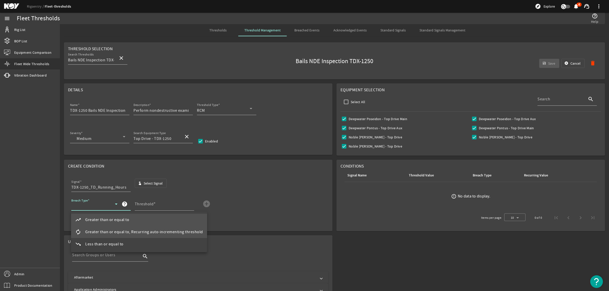
click at [115, 233] on span "Greater than or equal to, Recurring auto-incrementing threshold" at bounding box center [144, 232] width 118 height 6
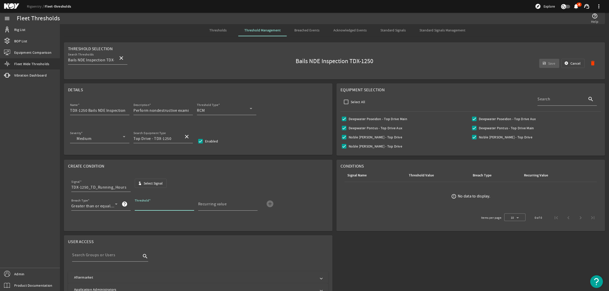
click at [142, 209] on input "Threshold" at bounding box center [162, 206] width 55 height 6
type input "3000"
click at [230, 208] on input "Recurring value" at bounding box center [225, 206] width 55 height 6
type input "3000"
click at [269, 207] on mat-icon "add_circle" at bounding box center [270, 204] width 8 height 8
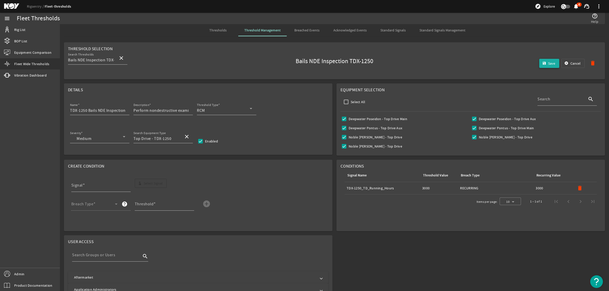
click at [487, 61] on span "submit" at bounding box center [549, 63] width 20 height 12
click at [223, 30] on span "Thresholds" at bounding box center [217, 30] width 17 height 4
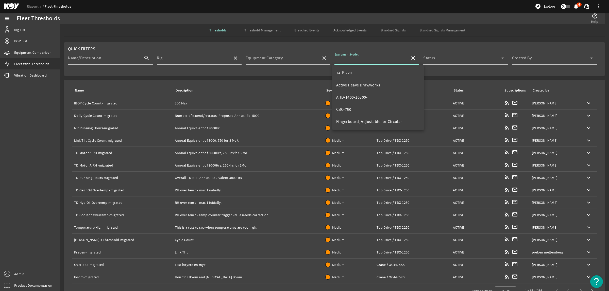
click at [371, 60] on input "Equipment Model" at bounding box center [371, 60] width 72 height 6
click at [356, 96] on mat-option "TDX-1250" at bounding box center [378, 98] width 92 height 12
type input "TDX-1250"
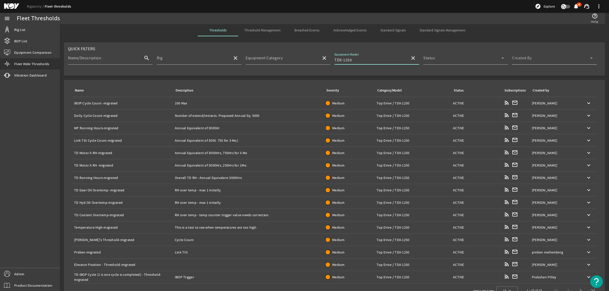
click at [487, 58] on span at bounding box center [551, 60] width 78 height 6
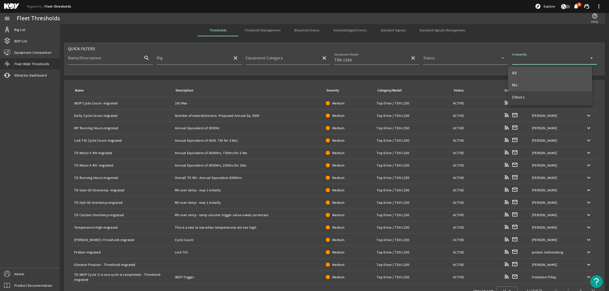
click at [487, 84] on mat-option "Me" at bounding box center [550, 85] width 84 height 12
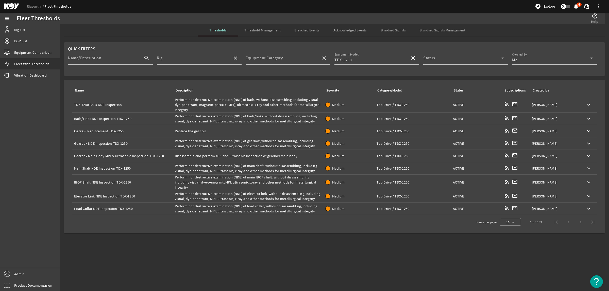
click at [154, 104] on div "Name: TDX-1250 Bails NDE Inspection" at bounding box center [122, 104] width 97 height 5
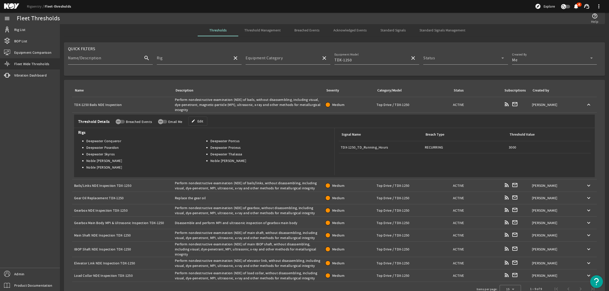
click at [154, 104] on div "Name: TDX-1250 Bails NDE Inspection" at bounding box center [122, 104] width 97 height 5
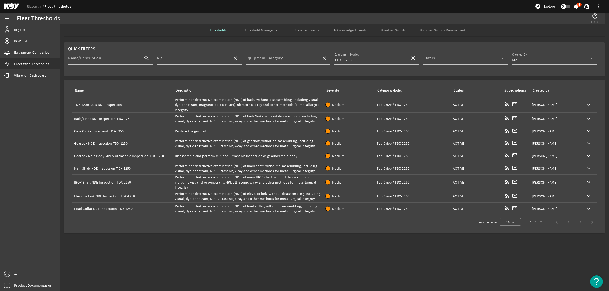
click at [181, 123] on div "Description: Perform nondestructive examination (NDE) of bails/links, without d…" at bounding box center [248, 119] width 147 height 10
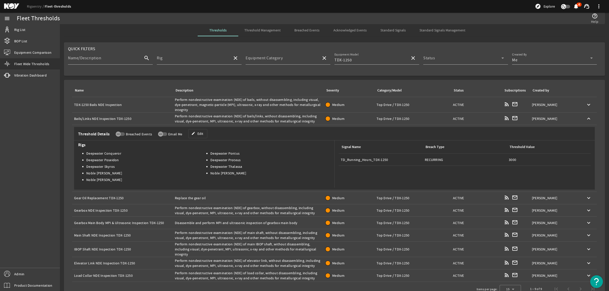
click at [182, 119] on div "Description: Perform nondestructive examination (NDE) of bails/links, without d…" at bounding box center [248, 119] width 147 height 10
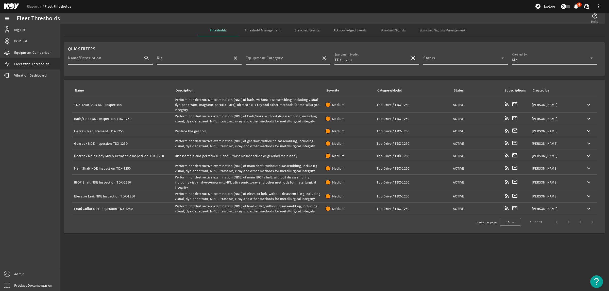
click at [197, 105] on div "Description: Perform nondestructive examination (NDE) of bails, without disasse…" at bounding box center [248, 104] width 147 height 15
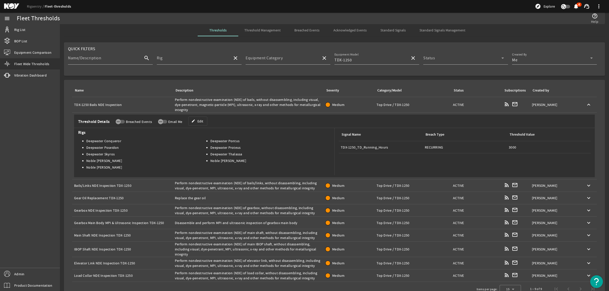
click at [197, 104] on div "Description: Perform nondestructive examination (NDE) of bails, without disasse…" at bounding box center [248, 104] width 147 height 15
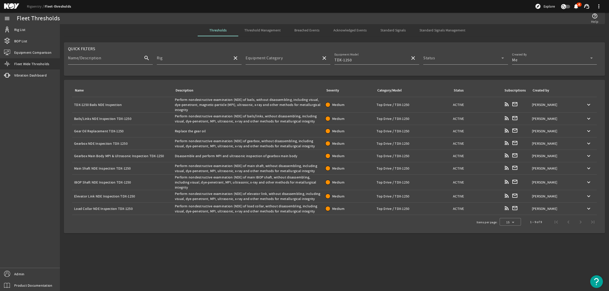
click at [234, 117] on div "Description: Perform nondestructive examination (NDE) of bails/links, without d…" at bounding box center [248, 119] width 147 height 10
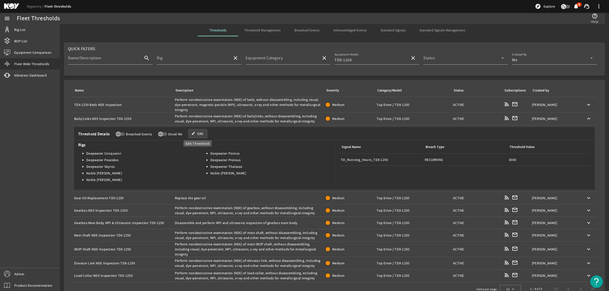
click at [201, 134] on span "Edit" at bounding box center [200, 133] width 6 height 5
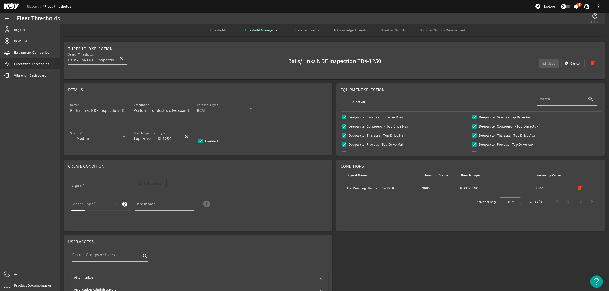
click at [125, 111] on input "Bails/Links NDE Inspection TDX-1250" at bounding box center [97, 111] width 55 height 6
click at [126, 110] on div "Name Bails/Links NDE Inspection TDX-1250" at bounding box center [99, 108] width 59 height 13
drag, startPoint x: 126, startPoint y: 110, endPoint x: 135, endPoint y: 110, distance: 8.4
click at [135, 110] on div "Name Bails/Links NDE Inspection TDX-1250 Description Perform nondestructive exa…" at bounding box center [198, 111] width 260 height 19
click at [129, 110] on div "Name Bails/Links NDE Inspection TDX-1250" at bounding box center [99, 108] width 59 height 13
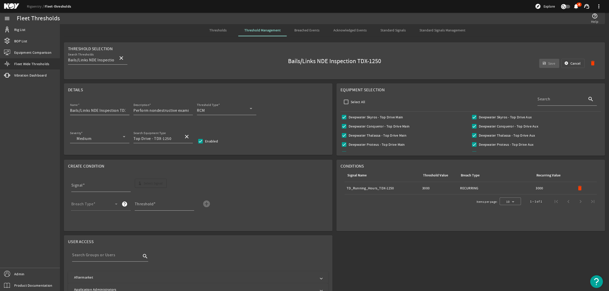
click at [129, 110] on div "Name Bails/Links NDE Inspection TDX-1250" at bounding box center [99, 108] width 59 height 13
click at [92, 109] on input "Bails/Links NDE Inspection TDX-1250" at bounding box center [97, 111] width 55 height 6
click at [116, 112] on input "Bails/Links NDE Inspection TDX-1250" at bounding box center [97, 111] width 55 height 6
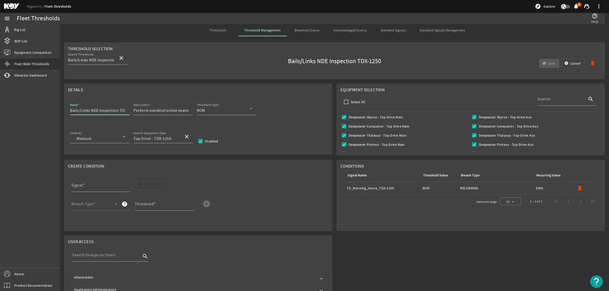
scroll to position [0, 11]
drag, startPoint x: 125, startPoint y: 111, endPoint x: 108, endPoint y: 111, distance: 16.5
click at [108, 111] on input "Bails/Links NDE Inspection TDX-1250" at bounding box center [97, 111] width 55 height 6
click at [71, 111] on input "Bails/Links NDE Inspection" at bounding box center [97, 111] width 55 height 6
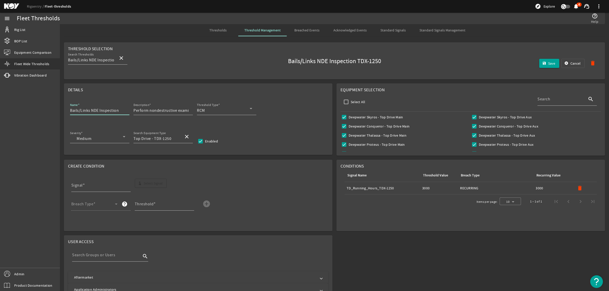
paste input "TDX-1250"
type input "TDX-1250 Bails/Links NDE Inspection"
click at [487, 188] on mat-icon "delete" at bounding box center [580, 188] width 6 height 6
click at [143, 185] on span "button" at bounding box center [151, 183] width 32 height 12
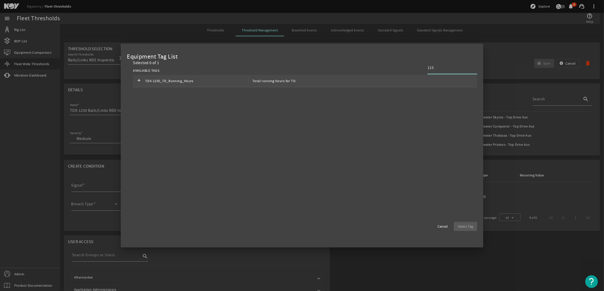
type input "125"
click at [291, 82] on span "Total running hours for TD" at bounding box center [272, 81] width 47 height 6
click at [462, 226] on span "Select Tag" at bounding box center [465, 226] width 15 height 5
type input "TDX-1250_TD_Running_Hours"
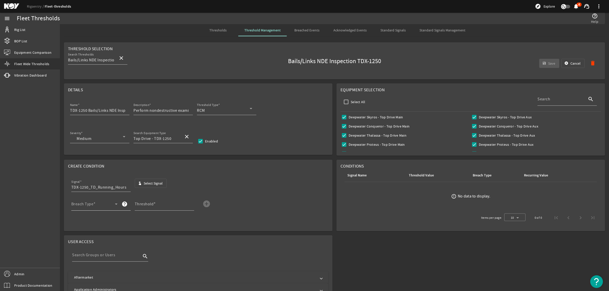
click at [108, 204] on div "Breach Type" at bounding box center [94, 204] width 46 height 13
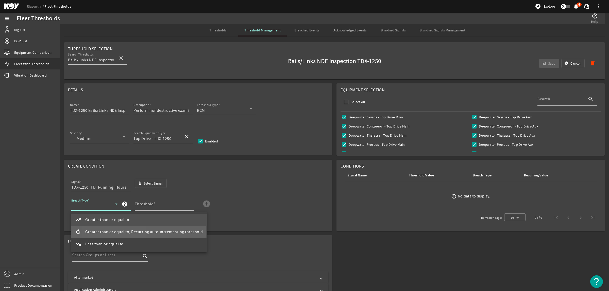
click at [112, 230] on span "Greater than or equal to, Recurring auto-incrementing threshold" at bounding box center [144, 232] width 118 height 6
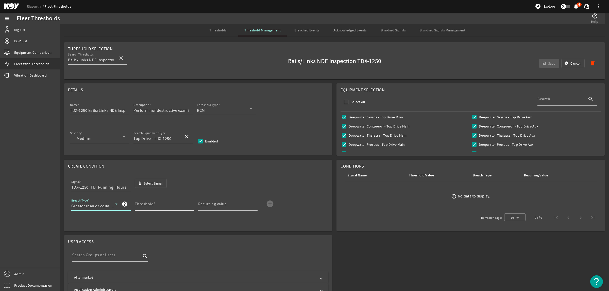
click at [149, 206] on mat-label "Threshold" at bounding box center [144, 204] width 19 height 5
click at [149, 206] on input "Threshold" at bounding box center [162, 206] width 55 height 6
type input "3000"
click at [211, 205] on mat-label "Recurring value" at bounding box center [212, 204] width 29 height 5
click at [211, 205] on input "Recurring value" at bounding box center [225, 206] width 55 height 6
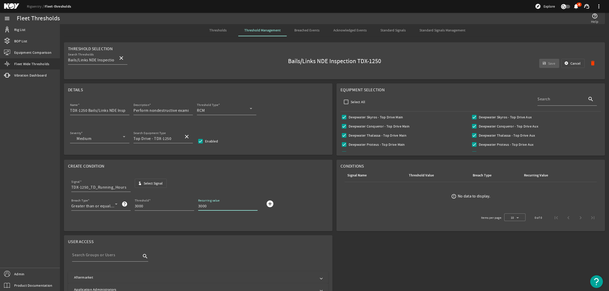
type input "3000"
click at [268, 205] on mat-icon "add_circle" at bounding box center [270, 204] width 8 height 8
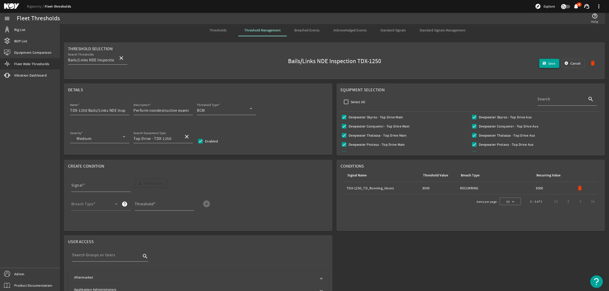
click at [487, 65] on span "submit" at bounding box center [549, 63] width 20 height 12
click at [220, 27] on span "Thresholds" at bounding box center [217, 30] width 17 height 12
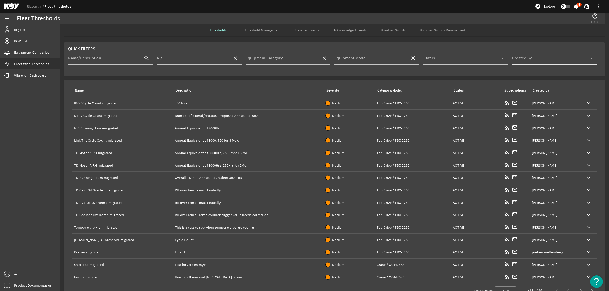
click at [487, 57] on span at bounding box center [551, 60] width 78 height 6
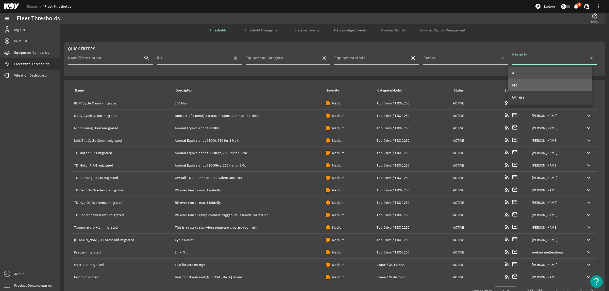
click at [487, 87] on mat-option "Me" at bounding box center [550, 85] width 84 height 12
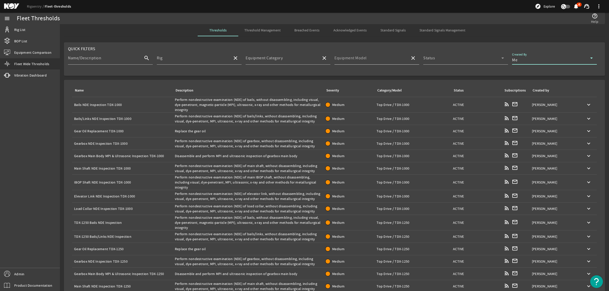
click at [373, 58] on input "Equipment Model" at bounding box center [371, 60] width 72 height 6
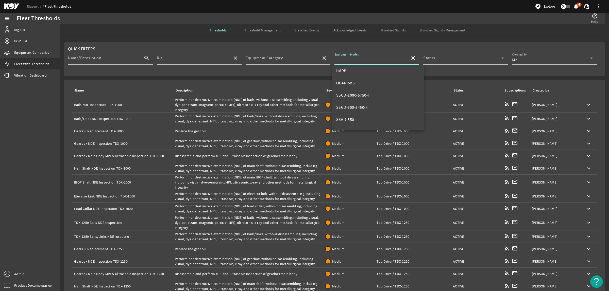
scroll to position [190, 0]
click at [366, 104] on mat-option "TDX-1250" at bounding box center [378, 102] width 92 height 12
type input "TDX-1250"
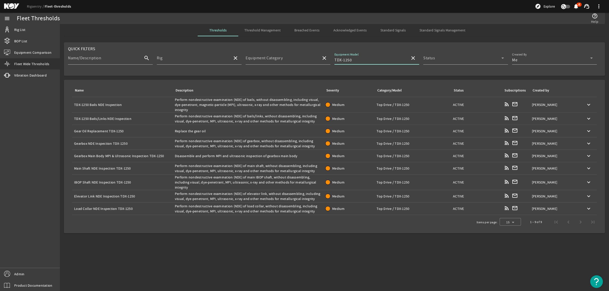
click at [269, 135] on td "Description: Replace the gear oil" at bounding box center [248, 131] width 151 height 12
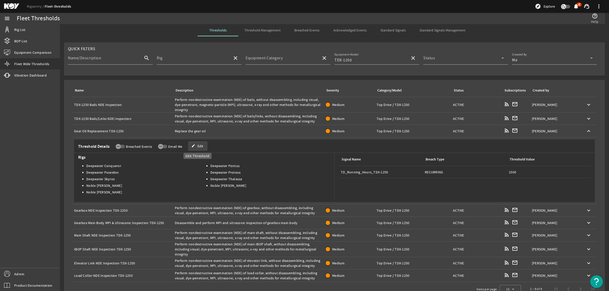
click at [195, 145] on span at bounding box center [198, 146] width 19 height 12
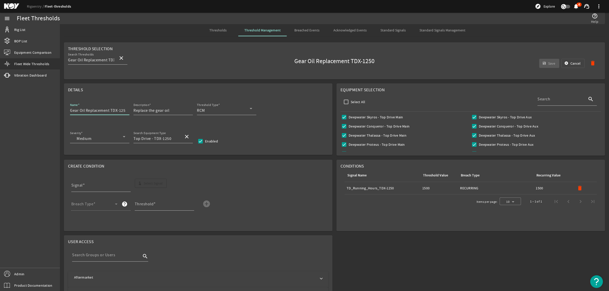
scroll to position [0, 2]
drag, startPoint x: 110, startPoint y: 111, endPoint x: 131, endPoint y: 111, distance: 20.3
click at [131, 111] on mat-form-field "Name Gear Oil Replacement TDX-1250" at bounding box center [101, 111] width 63 height 19
click at [70, 111] on input "Gear Oil Replacement" at bounding box center [97, 111] width 55 height 6
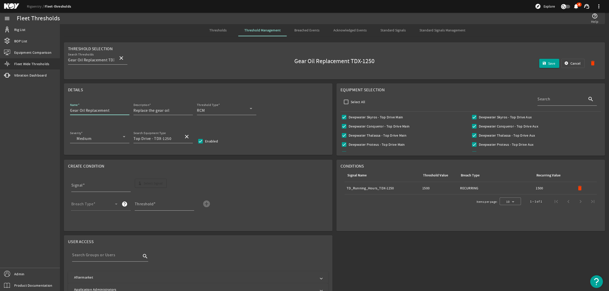
paste input "TDX-1250"
type input "TDX-1250 Gear Oil Replacement"
click at [487, 189] on mat-icon "delete" at bounding box center [580, 188] width 6 height 6
click at [149, 186] on span "Select Signal" at bounding box center [153, 183] width 19 height 5
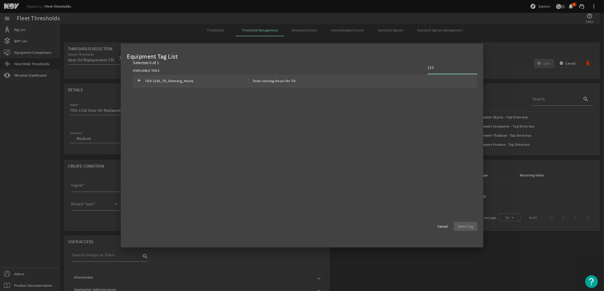
type input "125"
click at [305, 82] on div "add TDX-1250_TD_Running_Hours Total running hours for TD" at bounding box center [305, 81] width 344 height 12
click at [469, 227] on span "Select Tag" at bounding box center [465, 226] width 15 height 5
type input "TDX-1250_TD_Running_Hours"
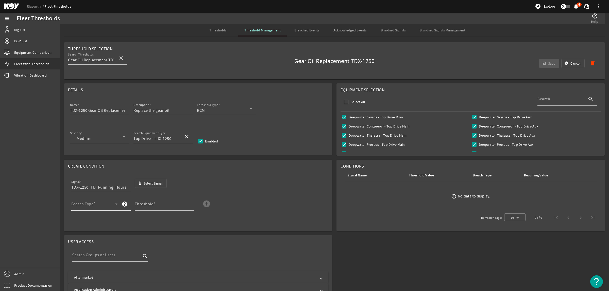
click at [102, 205] on span at bounding box center [93, 206] width 44 height 6
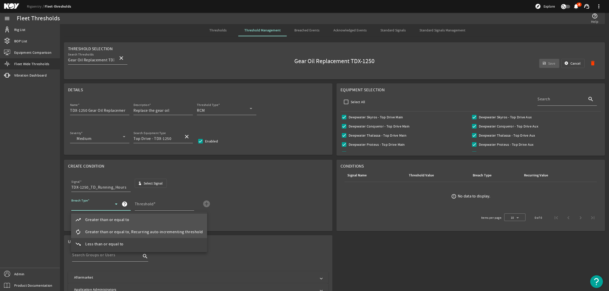
click at [102, 229] on span "Greater than or equal to, Recurring auto-incrementing threshold" at bounding box center [144, 232] width 118 height 6
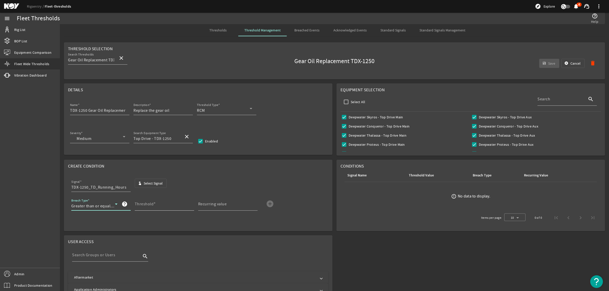
click at [142, 206] on mat-label "Threshold" at bounding box center [144, 204] width 19 height 5
click at [142, 206] on input "Threshold" at bounding box center [162, 206] width 55 height 6
type input "1500"
click at [206, 204] on mat-label "Recurring value" at bounding box center [212, 204] width 29 height 5
click at [206, 204] on input "Recurring value" at bounding box center [225, 206] width 55 height 6
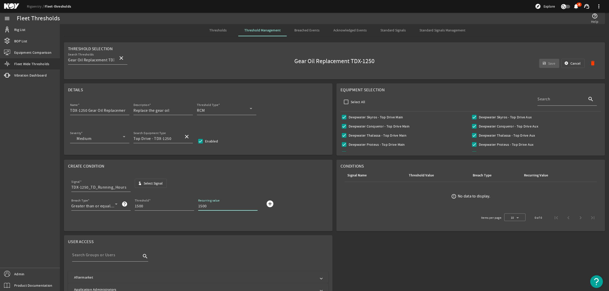
type input "1500"
click at [272, 203] on mat-icon "add_circle" at bounding box center [270, 204] width 8 height 8
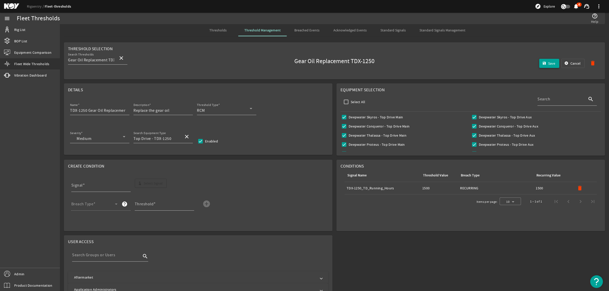
click at [487, 64] on span "Save" at bounding box center [551, 63] width 7 height 5
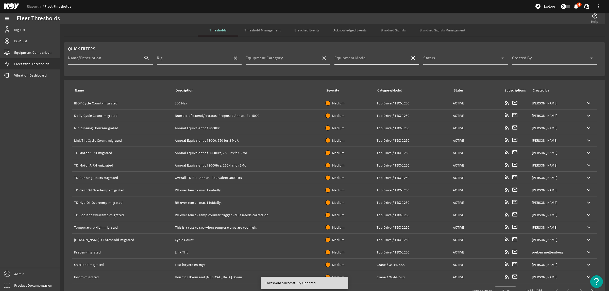
click at [354, 58] on mat-label "Equipment Model" at bounding box center [351, 58] width 32 height 5
click at [354, 58] on input "Equipment Model" at bounding box center [371, 60] width 72 height 6
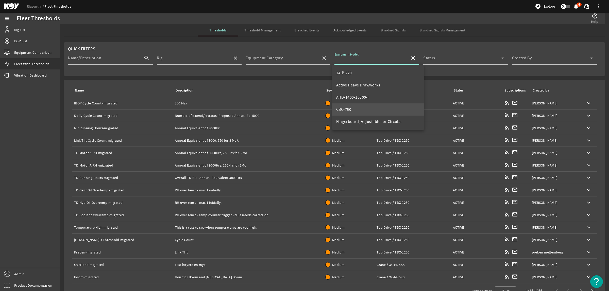
scroll to position [195, 0]
click at [357, 98] on mat-option "TDX-1250" at bounding box center [378, 98] width 92 height 12
type input "TDX-1250"
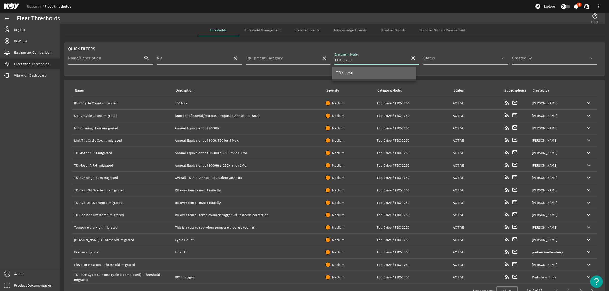
scroll to position [0, 0]
click at [487, 58] on span at bounding box center [551, 60] width 78 height 6
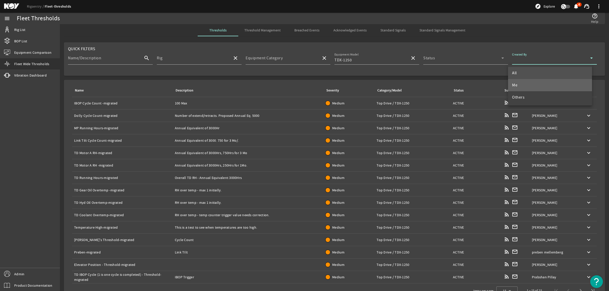
click at [487, 82] on mat-option "Me" at bounding box center [550, 85] width 84 height 12
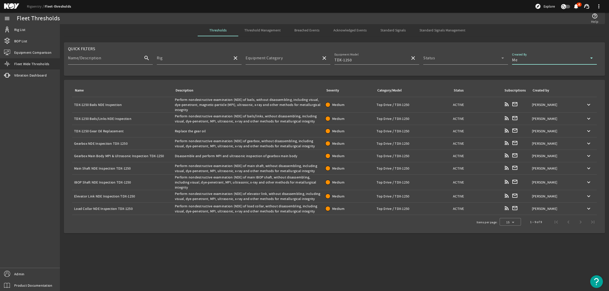
click at [139, 142] on div "Name: Gearbox NDE Inspection TDX-1250" at bounding box center [122, 143] width 97 height 5
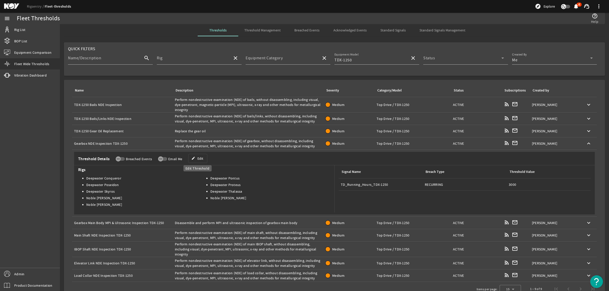
click at [206, 158] on span at bounding box center [198, 159] width 19 height 12
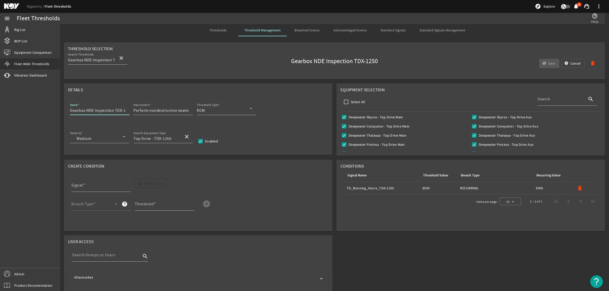
scroll to position [0, 6]
drag, startPoint x: 114, startPoint y: 111, endPoint x: 126, endPoint y: 111, distance: 11.2
click at [126, 111] on div "Name Gearbox NDE Inspection TDX-1250" at bounding box center [99, 108] width 59 height 13
click at [70, 111] on input "Gearbox NDE Inspection" at bounding box center [97, 111] width 55 height 6
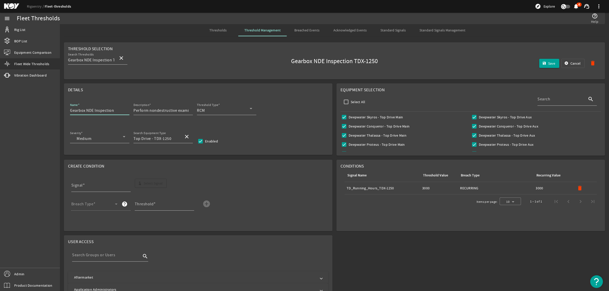
paste input "TDX-1250"
type input "TDX-1250 Gearbox NDE Inspection"
click at [487, 189] on mat-icon "delete" at bounding box center [580, 188] width 6 height 6
click at [161, 186] on span "Select Signal" at bounding box center [153, 183] width 19 height 5
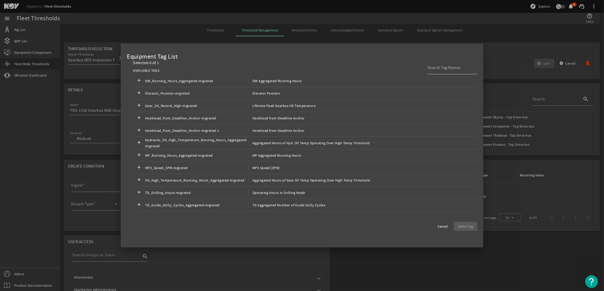
click at [456, 72] on div at bounding box center [451, 67] width 46 height 13
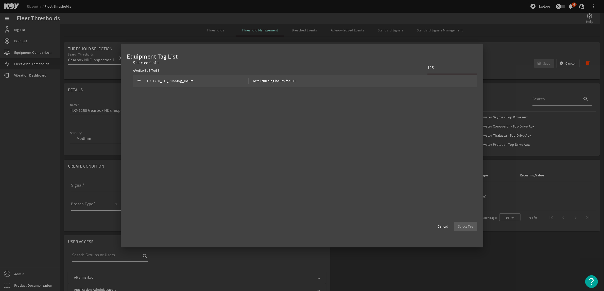
type input "125"
click at [265, 77] on div "add TDX-1250_TD_Running_Hours Total running hours for TD" at bounding box center [305, 81] width 344 height 12
click at [474, 229] on span "button" at bounding box center [465, 227] width 23 height 12
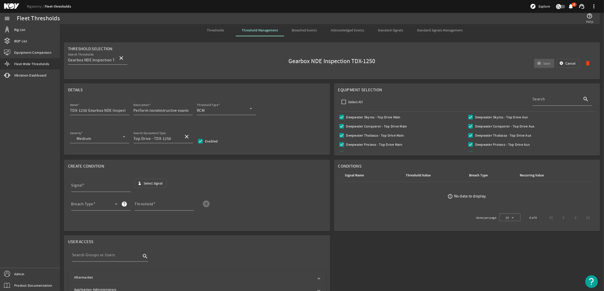
type input "TDX-1250_TD_Running_Hours"
click at [102, 204] on span at bounding box center [93, 206] width 44 height 6
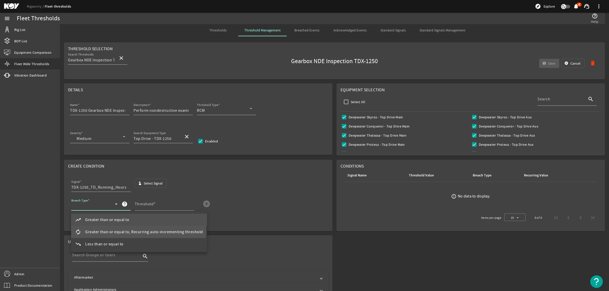
drag, startPoint x: 107, startPoint y: 230, endPoint x: 117, endPoint y: 223, distance: 13.3
click at [107, 230] on span "Greater than or equal to, Recurring auto-incrementing threshold" at bounding box center [144, 232] width 118 height 6
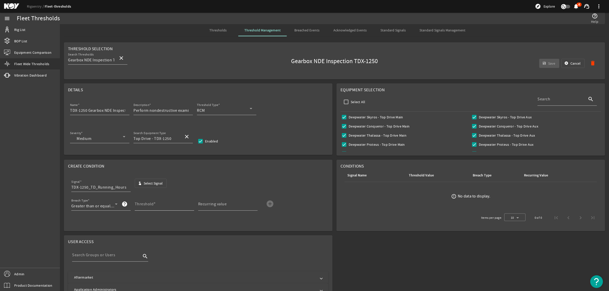
click at [150, 205] on mat-label "Threshold" at bounding box center [144, 204] width 19 height 5
click at [150, 205] on input "Threshold" at bounding box center [162, 206] width 55 height 6
type input "3000"
click at [226, 207] on mat-label "Recurring value" at bounding box center [212, 204] width 29 height 5
click at [226, 208] on input "Recurring value" at bounding box center [225, 206] width 55 height 6
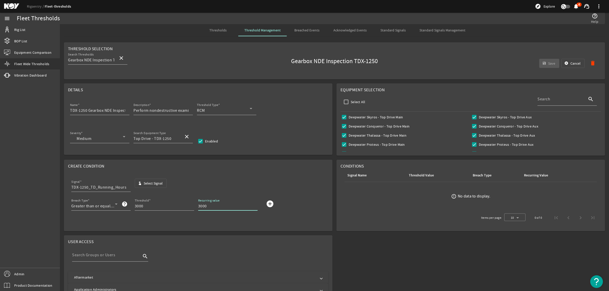
type input "3000"
click at [271, 204] on mat-icon "add_circle" at bounding box center [270, 204] width 8 height 8
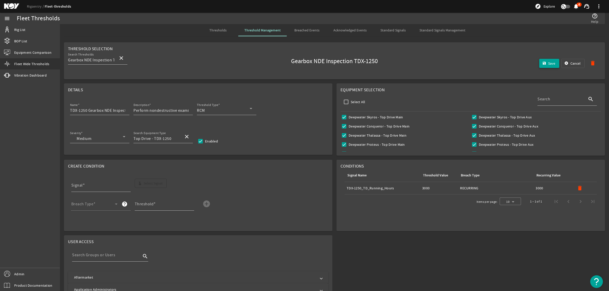
click at [487, 64] on mat-icon "save" at bounding box center [544, 63] width 4 height 4
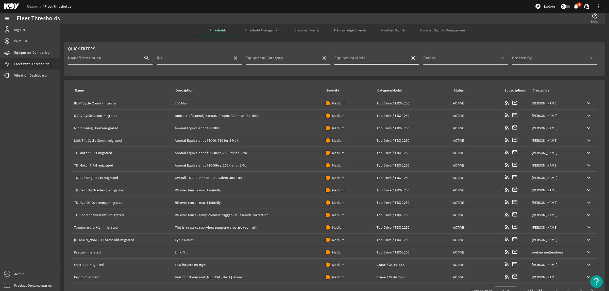
click at [364, 58] on mat-label "Equipment Model" at bounding box center [351, 58] width 32 height 5
click at [364, 58] on input "Equipment Model" at bounding box center [371, 60] width 72 height 6
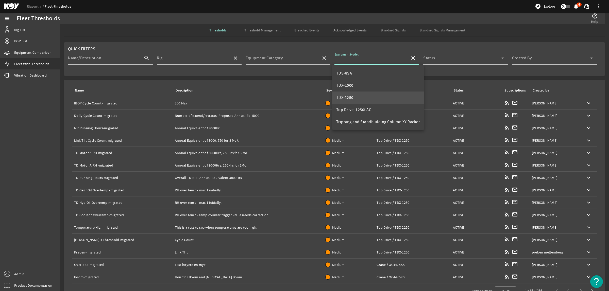
click at [358, 99] on mat-option "TDX-1250" at bounding box center [378, 98] width 92 height 12
type input "TDX-1250"
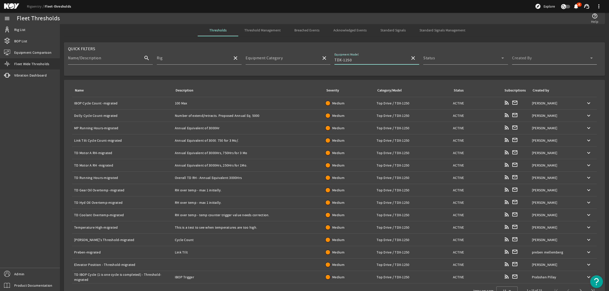
click at [487, 61] on span at bounding box center [551, 60] width 78 height 6
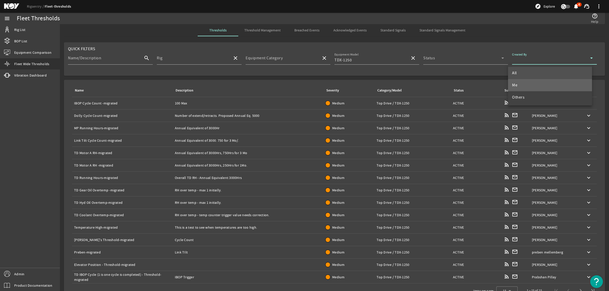
click at [487, 87] on mat-option "Me" at bounding box center [550, 85] width 84 height 12
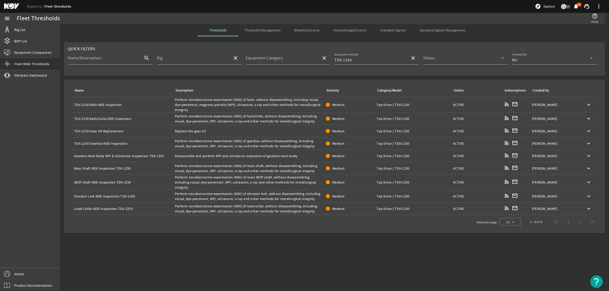
click at [126, 154] on div "Name: Gearbox Main Body MPI & Ultrasonic Inspection TDX-1250" at bounding box center [122, 156] width 97 height 5
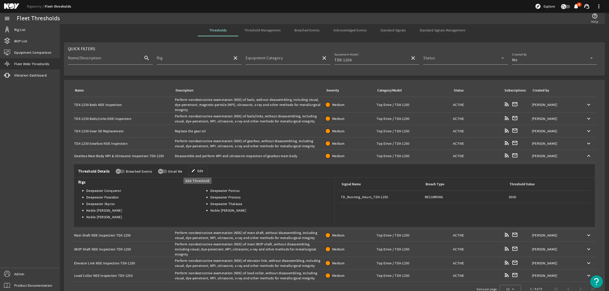
click at [195, 170] on span at bounding box center [198, 171] width 19 height 12
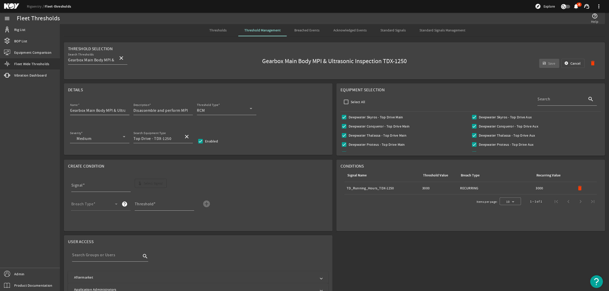
click at [118, 111] on input "Gearbox Main Body MPI & Ultrasonic Inspection TDX-1250" at bounding box center [97, 111] width 55 height 6
drag, startPoint x: 108, startPoint y: 111, endPoint x: 126, endPoint y: 111, distance: 17.8
click at [126, 111] on div "Name Gearbox Main Body MPI & Ultrasonic Inspection TDX-1250" at bounding box center [99, 108] width 59 height 13
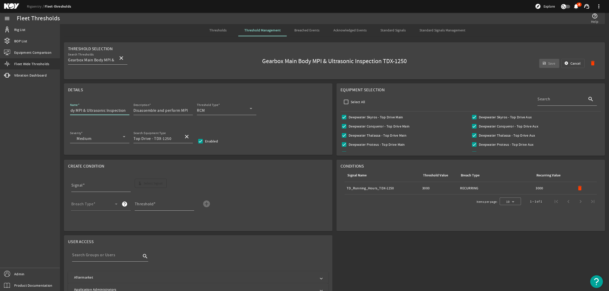
click at [70, 111] on input "Gearbox Main Body MPI & Ultrasonic Inspection" at bounding box center [97, 111] width 55 height 6
paste input "TDX-1250"
drag, startPoint x: 71, startPoint y: 110, endPoint x: 91, endPoint y: 116, distance: 21.0
click at [71, 110] on input "TDX-1250Gearbox Main Body MPI & Ultrasonic Inspection" at bounding box center [97, 111] width 55 height 6
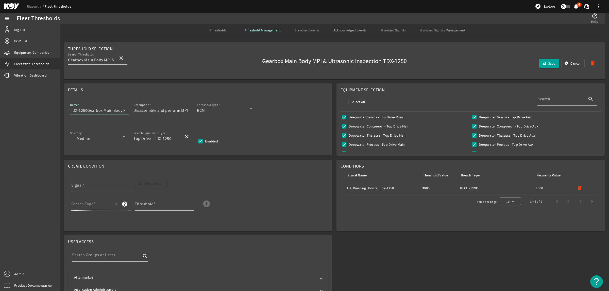
click at [86, 111] on input "TDX-1250Gearbox Main Body MPI & Ultrasonic Inspection" at bounding box center [97, 111] width 55 height 6
type input "TDX-1250 Gearbox Main Body MPI & Ultrasonic Inspection"
click at [487, 189] on mat-icon "delete" at bounding box center [580, 188] width 6 height 6
click at [159, 186] on span "Select Signal" at bounding box center [153, 183] width 19 height 5
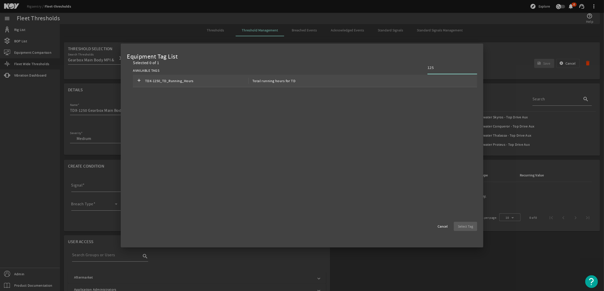
type input "125"
click at [219, 80] on span "TDX-1250_TD_Running_Hours" at bounding box center [196, 81] width 103 height 6
click at [467, 224] on span "button" at bounding box center [465, 227] width 23 height 12
type input "TDX-1250_TD_Running_Hours"
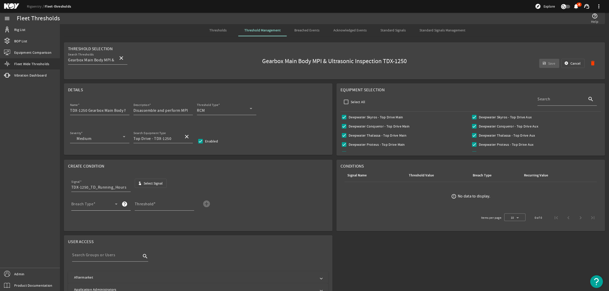
click at [104, 206] on span at bounding box center [93, 206] width 44 height 6
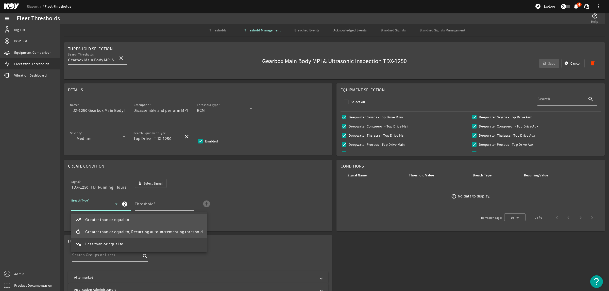
click at [115, 230] on span "Greater than or equal to, Recurring auto-incrementing threshold" at bounding box center [144, 232] width 118 height 6
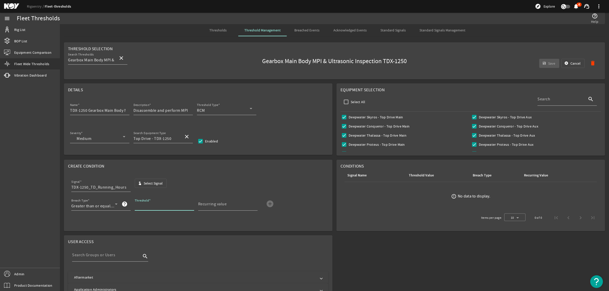
click at [157, 206] on input "Threshold" at bounding box center [162, 206] width 55 height 6
type input "3000"
click at [224, 205] on mat-label "Recurring value" at bounding box center [212, 204] width 29 height 5
click at [224, 205] on input "Recurring value" at bounding box center [225, 206] width 55 height 6
type input "3000"
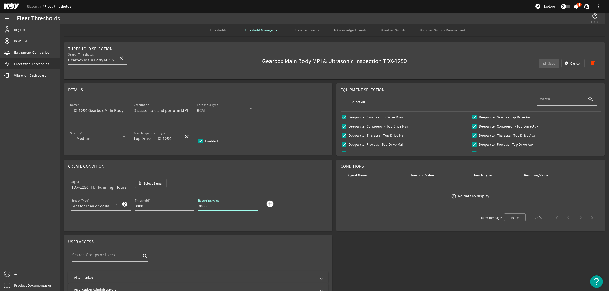
click at [272, 206] on mat-icon "add_circle" at bounding box center [270, 204] width 8 height 8
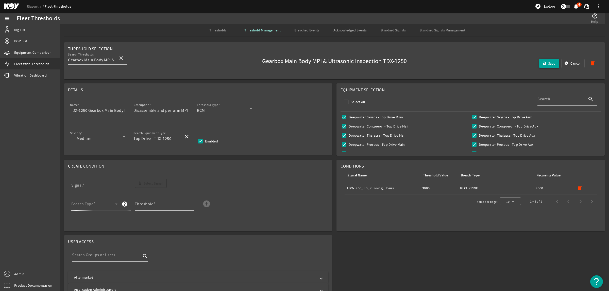
click at [487, 62] on span "Save" at bounding box center [551, 63] width 7 height 5
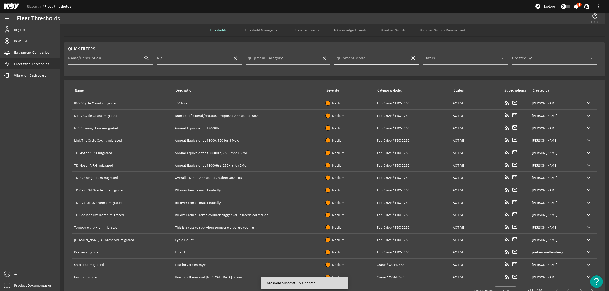
click at [375, 60] on input "Equipment Model" at bounding box center [371, 60] width 72 height 6
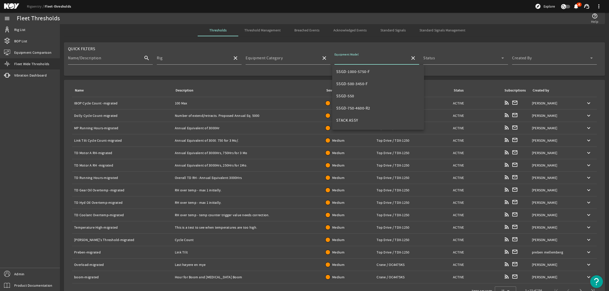
scroll to position [190, 0]
click at [360, 102] on mat-option "TDX-1250" at bounding box center [378, 102] width 92 height 12
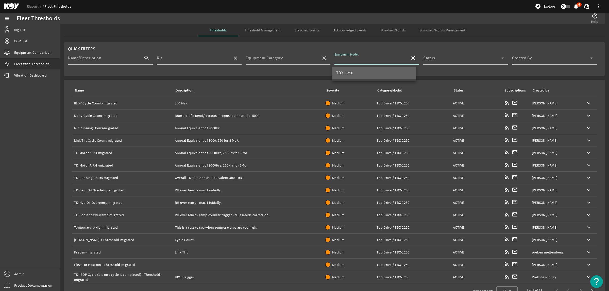
type input "TDX-1250"
click at [442, 58] on span at bounding box center [462, 60] width 78 height 6
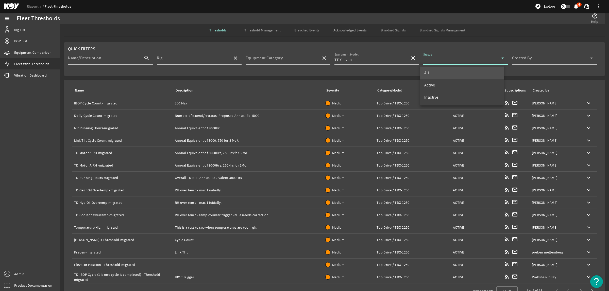
click at [487, 61] on div at bounding box center [304, 145] width 609 height 291
click at [487, 59] on span at bounding box center [551, 60] width 78 height 6
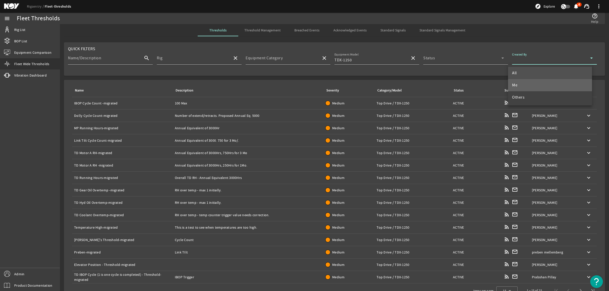
click at [487, 82] on mat-option "Me" at bounding box center [550, 85] width 84 height 12
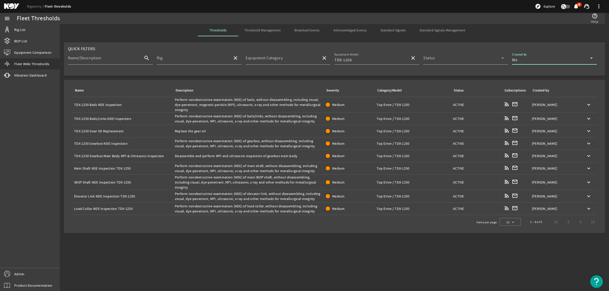
click at [172, 168] on td "Name: Main Shaft NDE Inspection TDX-1250" at bounding box center [122, 168] width 101 height 12
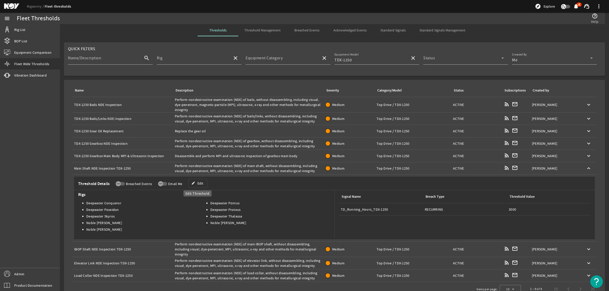
click at [200, 184] on span "Edit" at bounding box center [200, 183] width 6 height 5
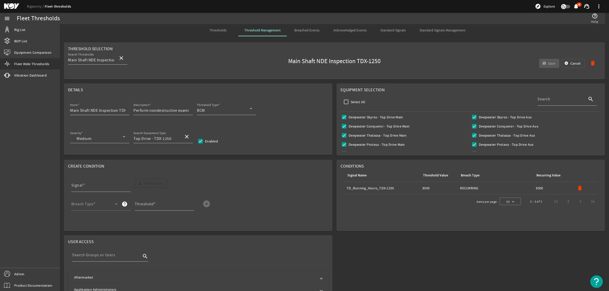
click at [123, 110] on input "Main Shaft NDE Inspection TDX-1250" at bounding box center [97, 111] width 55 height 6
click at [125, 112] on input "Main Shaft NDE Inspection TDX-1250" at bounding box center [97, 111] width 55 height 6
drag, startPoint x: 108, startPoint y: 110, endPoint x: 124, endPoint y: 109, distance: 16.3
click at [124, 109] on input "Main Shaft NDE Inspection TDX-1250" at bounding box center [97, 111] width 55 height 6
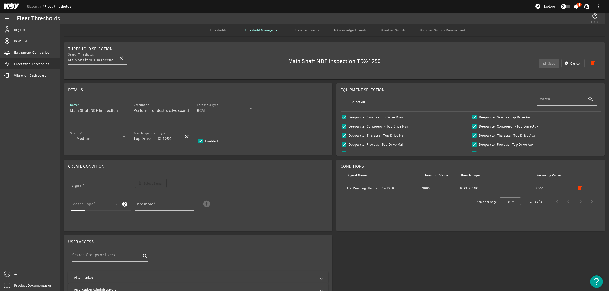
scroll to position [0, 0]
click at [70, 111] on input "Main Shaft NDE Inspection" at bounding box center [97, 111] width 55 height 6
paste input "TDX-1250"
type input "TDX-1250 Main Shaft NDE Inspection"
click at [487, 187] on mat-icon "delete" at bounding box center [580, 188] width 6 height 6
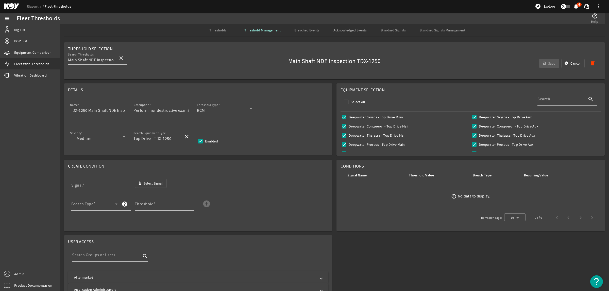
click at [146, 185] on span "Select Signal" at bounding box center [153, 183] width 19 height 5
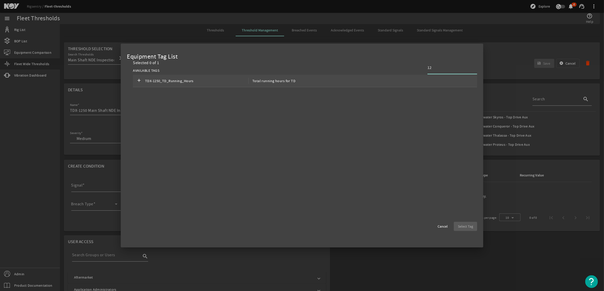
type input "12"
click at [346, 82] on div "add TDX-1250_TD_Running_Hours Total running hours for TD" at bounding box center [305, 81] width 344 height 12
click at [463, 224] on span "Select Tag" at bounding box center [465, 226] width 15 height 5
type input "TDX-1250_TD_Running_Hours"
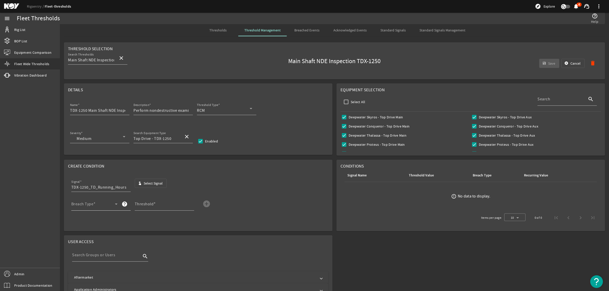
click at [99, 205] on span at bounding box center [93, 206] width 44 height 6
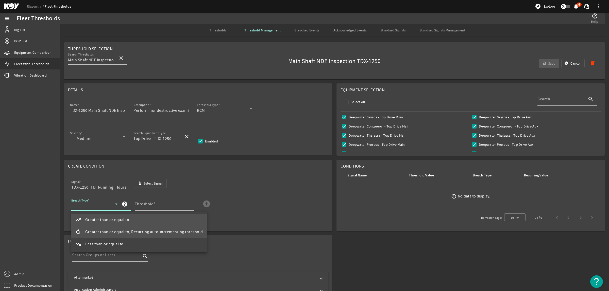
click at [109, 229] on mat-option "autorenew Greater than or equal to, Recurring auto-incrementing threshold" at bounding box center [139, 232] width 136 height 12
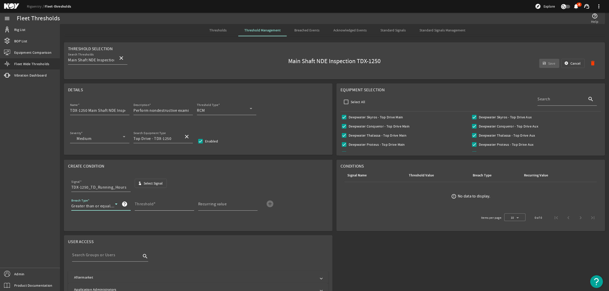
click at [154, 205] on span at bounding box center [155, 204] width 2 height 5
click at [153, 205] on input "Threshold" at bounding box center [162, 206] width 55 height 6
type input "3000"
click at [212, 201] on div "Recurring value" at bounding box center [225, 204] width 55 height 13
type input "3000"
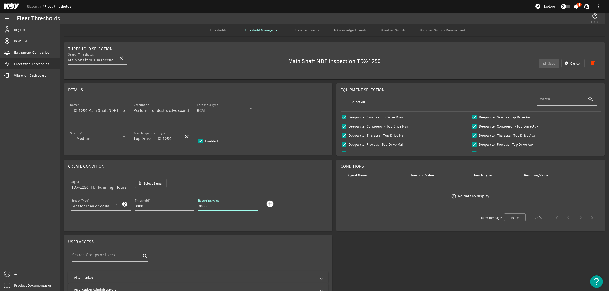
click at [270, 203] on mat-icon "add_circle" at bounding box center [270, 204] width 8 height 8
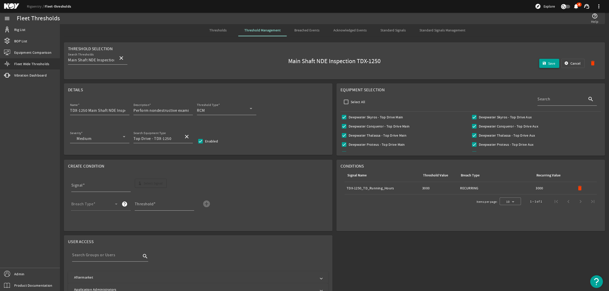
click at [487, 62] on mat-icon "save" at bounding box center [544, 63] width 4 height 4
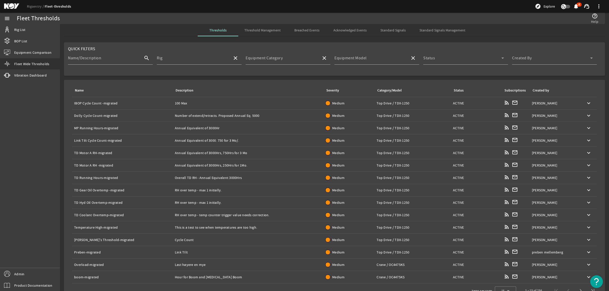
click at [275, 31] on span "Threshold Management" at bounding box center [262, 30] width 36 height 4
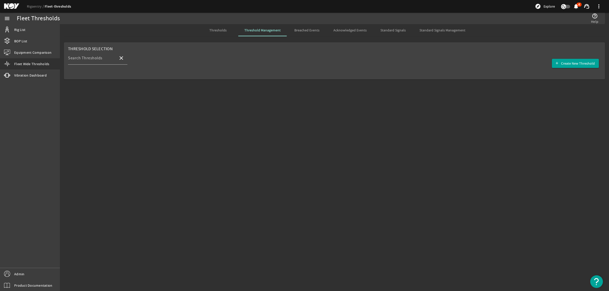
click at [222, 31] on span "Thresholds" at bounding box center [217, 30] width 17 height 4
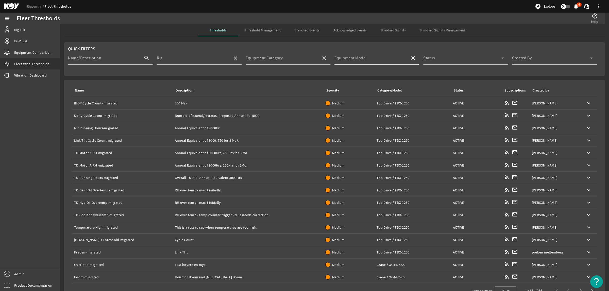
click at [347, 57] on mat-label "Equipment Model" at bounding box center [351, 58] width 32 height 5
click at [347, 57] on input "Equipment Model" at bounding box center [371, 60] width 72 height 6
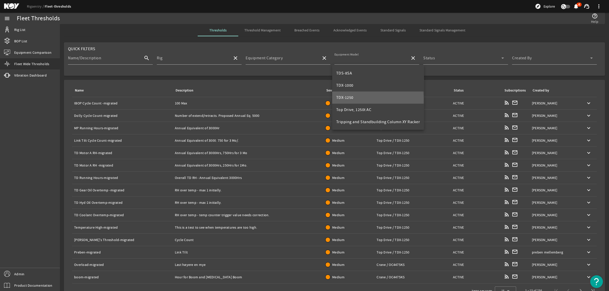
click at [355, 100] on mat-option "TDX-1250" at bounding box center [378, 98] width 92 height 12
type input "TDX-1250"
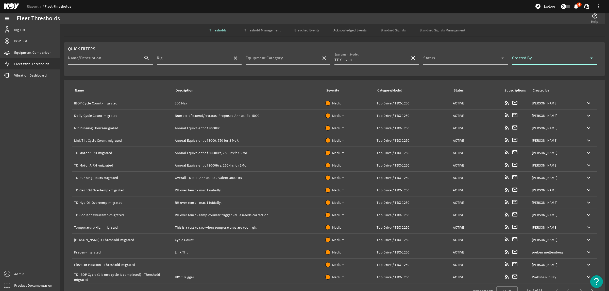
click at [487, 60] on span at bounding box center [551, 60] width 78 height 6
click at [487, 84] on mat-option "Me" at bounding box center [550, 85] width 84 height 12
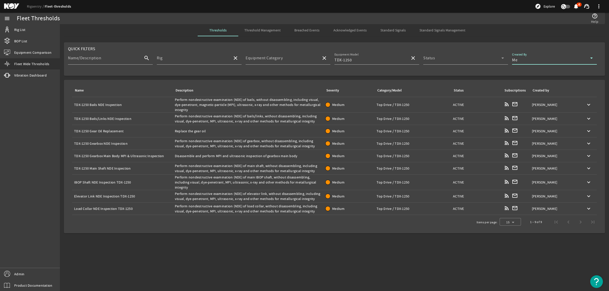
click at [114, 181] on div "Name: IBOP Shaft NDE Inspection TDX-1250" at bounding box center [122, 182] width 97 height 5
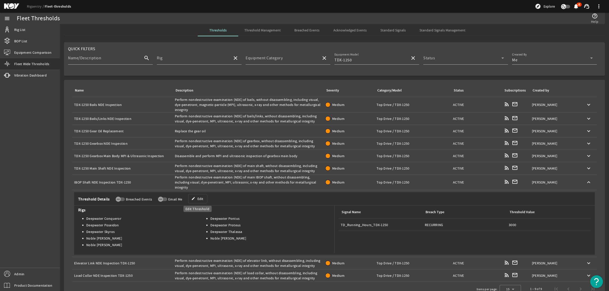
click at [197, 199] on span "Edit" at bounding box center [200, 198] width 6 height 5
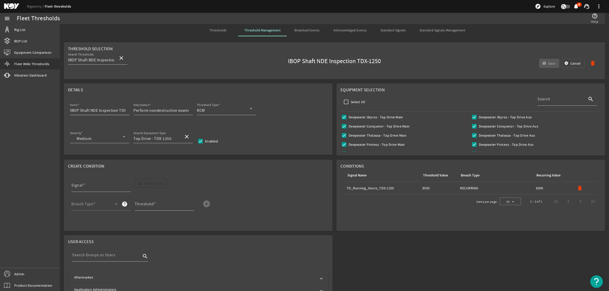
click at [113, 111] on input "IBOP Shaft NDE Inspection TDX-1250" at bounding box center [97, 111] width 55 height 6
paste input "TDX-1250"
type input "TDX-1250 IBOP Shaft NDE Inspection"
click at [487, 191] on mat-icon "delete" at bounding box center [580, 188] width 6 height 6
click at [144, 186] on span "Select Signal" at bounding box center [153, 183] width 19 height 5
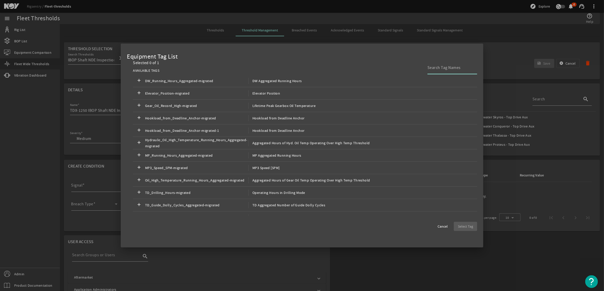
click at [439, 66] on input at bounding box center [451, 68] width 46 height 6
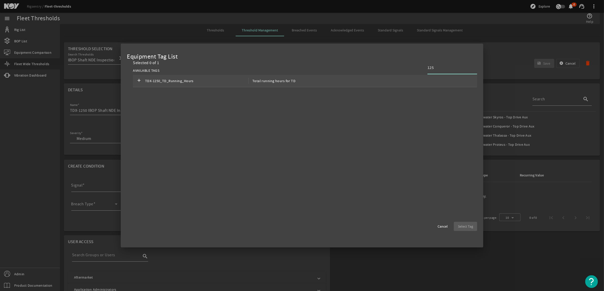
type input "125"
click at [292, 82] on span "Total running hours for TD" at bounding box center [272, 81] width 47 height 6
click at [469, 230] on span "button" at bounding box center [465, 227] width 23 height 12
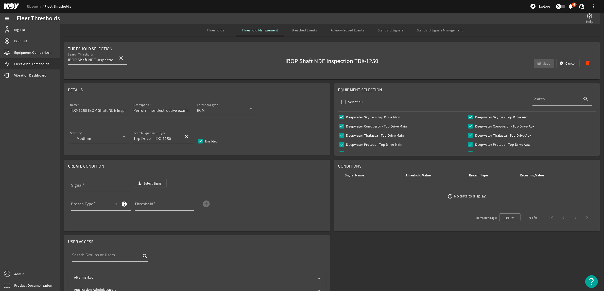
type input "TDX-1250_TD_Running_Hours"
click at [99, 207] on span at bounding box center [93, 206] width 44 height 6
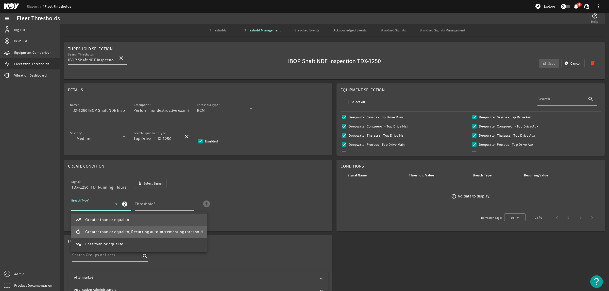
click at [139, 227] on mat-option "autorenew Greater than or equal to, Recurring auto-incrementing threshold" at bounding box center [139, 232] width 136 height 12
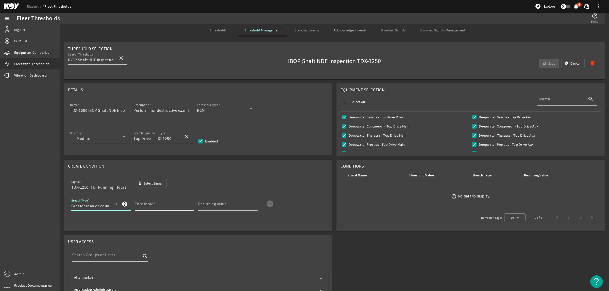
click at [147, 205] on mat-label "Threshold" at bounding box center [144, 204] width 19 height 5
click at [147, 205] on input "Threshold" at bounding box center [162, 206] width 55 height 6
type input "3000"
click at [218, 202] on div "Recurring value" at bounding box center [225, 204] width 55 height 13
type input "3000"
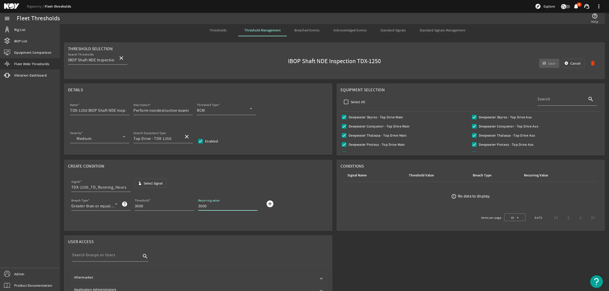
click at [271, 206] on mat-icon "add_circle" at bounding box center [270, 204] width 8 height 8
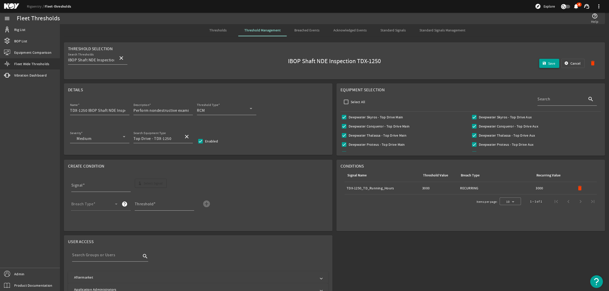
click at [487, 65] on mat-icon "save" at bounding box center [544, 63] width 4 height 4
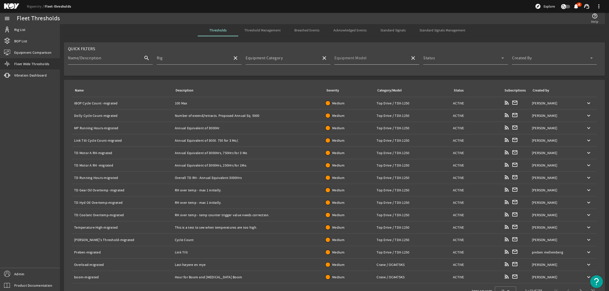
click at [391, 60] on input "Equipment Model" at bounding box center [371, 60] width 72 height 6
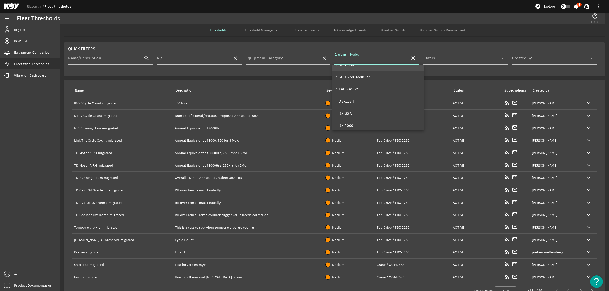
scroll to position [190, 0]
click at [366, 103] on mat-option "TDX-1250" at bounding box center [378, 102] width 92 height 12
type input "TDX-1250"
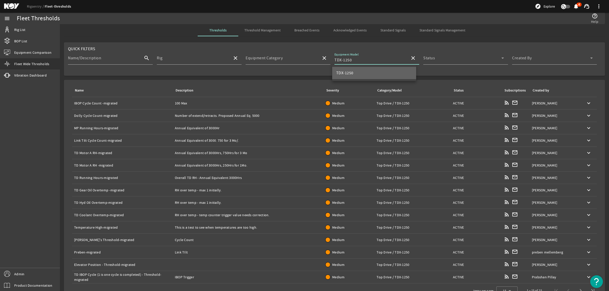
scroll to position [0, 0]
click at [444, 61] on span at bounding box center [462, 60] width 78 height 6
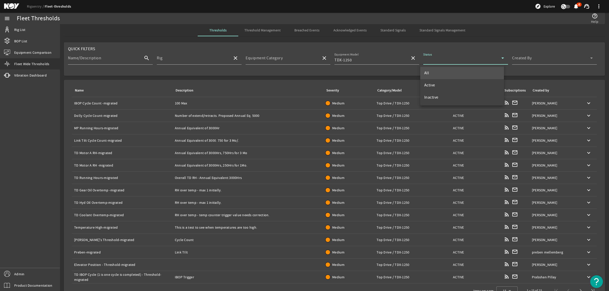
click at [487, 60] on div at bounding box center [304, 145] width 609 height 291
click at [487, 59] on span at bounding box center [551, 60] width 78 height 6
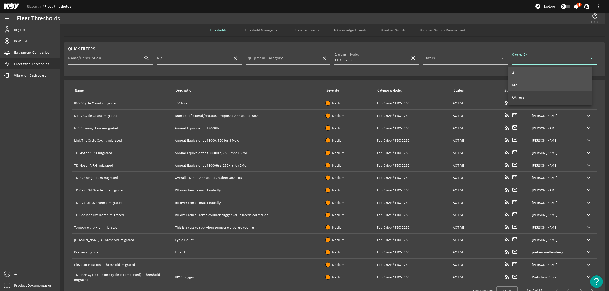
click at [487, 82] on mat-option "Me" at bounding box center [550, 85] width 84 height 12
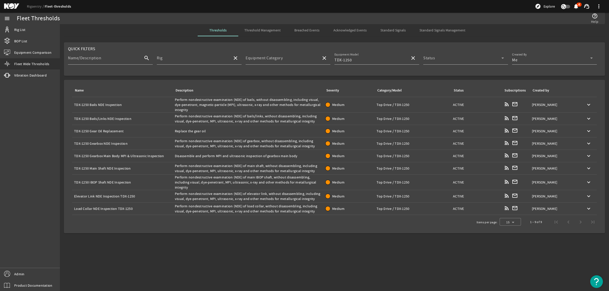
click at [194, 195] on div "Description: Perform nondestructive examination (NDE) of elevator link, without…" at bounding box center [248, 196] width 147 height 10
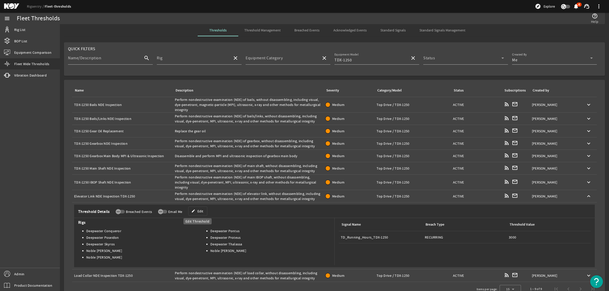
click at [199, 213] on span "Edit" at bounding box center [200, 211] width 6 height 5
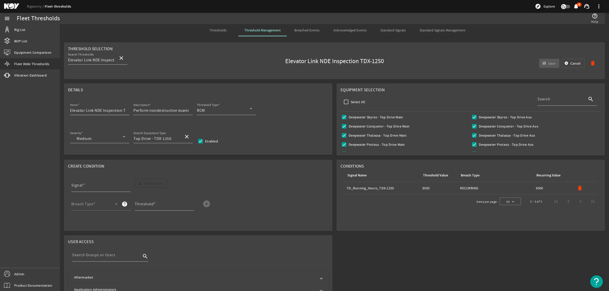
click at [96, 111] on input "Elevator Link NDE Inspection TDX-1250" at bounding box center [97, 111] width 55 height 6
drag, startPoint x: 125, startPoint y: 110, endPoint x: 109, endPoint y: 112, distance: 16.6
click at [109, 112] on input "Elevator Link NDE Inspection TDX-1250" at bounding box center [97, 111] width 55 height 6
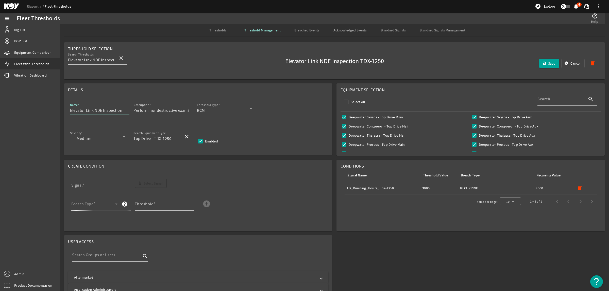
click at [70, 111] on input "Elevator Link NDE Inspection" at bounding box center [97, 111] width 55 height 6
paste input "TDX-1250"
type input "TDX-1250 Elevator Link NDE Inspection"
click at [487, 189] on mat-icon "delete" at bounding box center [580, 188] width 6 height 6
click at [146, 186] on span "Select Signal" at bounding box center [153, 183] width 19 height 5
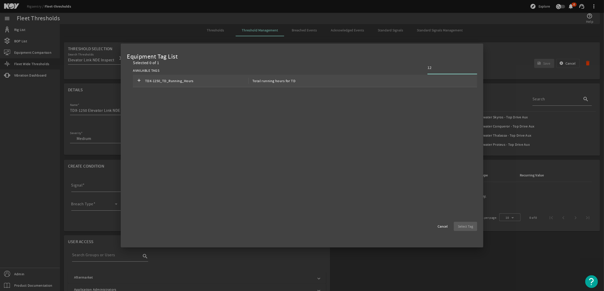
type input "12"
click at [205, 83] on span "TDX-1250_TD_Running_Hours" at bounding box center [196, 81] width 103 height 6
click at [464, 224] on span "Select Tag" at bounding box center [465, 226] width 15 height 5
type input "TDX-1250_TD_Running_Hours"
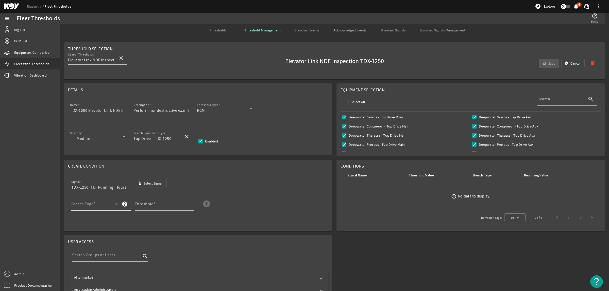
click at [107, 205] on span at bounding box center [93, 206] width 44 height 6
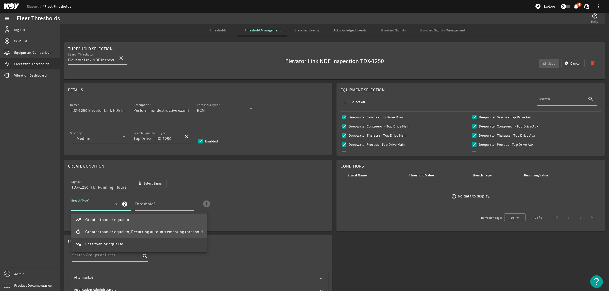
click at [116, 233] on span "Greater than or equal to, Recurring auto-incrementing threshold" at bounding box center [144, 232] width 118 height 6
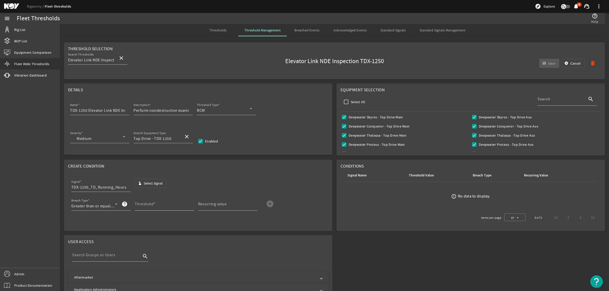
click at [148, 206] on mat-label "Threshold" at bounding box center [144, 204] width 19 height 5
click at [148, 206] on input "Threshold" at bounding box center [162, 206] width 55 height 6
type input "3000"
click at [225, 203] on mat-label "Recurring value" at bounding box center [212, 204] width 29 height 5
click at [225, 203] on input "Recurring value" at bounding box center [225, 206] width 55 height 6
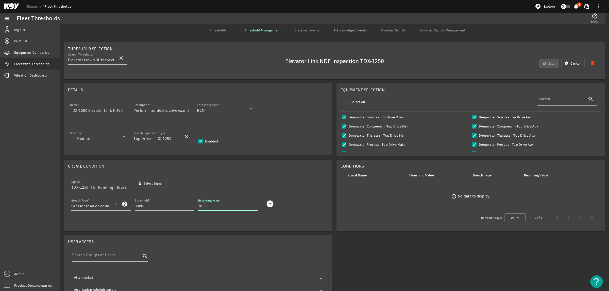
type input "3000"
click at [272, 204] on mat-icon "add_circle" at bounding box center [270, 204] width 8 height 8
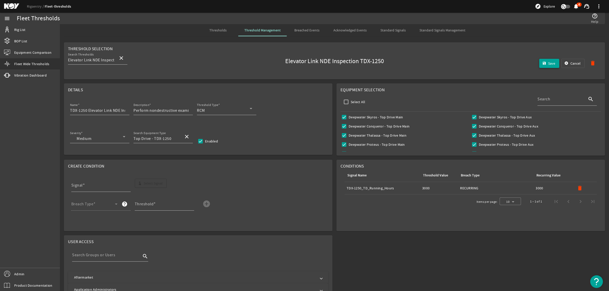
click at [487, 63] on span "submit" at bounding box center [549, 63] width 20 height 12
click at [216, 31] on span "Thresholds" at bounding box center [217, 30] width 17 height 4
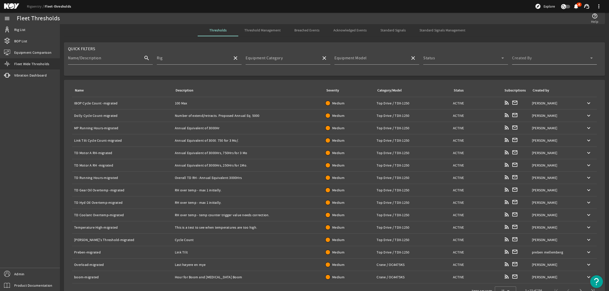
click at [487, 57] on div "Created By" at bounding box center [552, 58] width 81 height 13
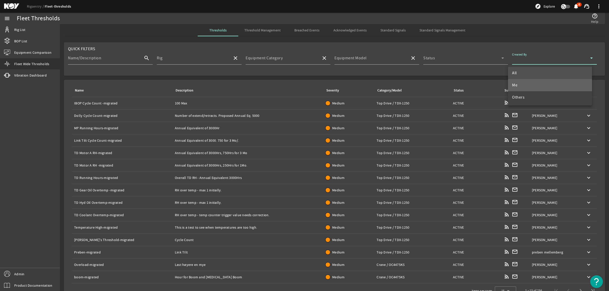
click at [487, 83] on mat-option "Me" at bounding box center [550, 85] width 84 height 12
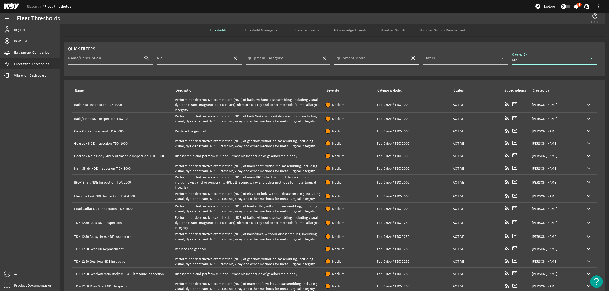
click at [365, 55] on div "Equipment Model" at bounding box center [371, 58] width 72 height 13
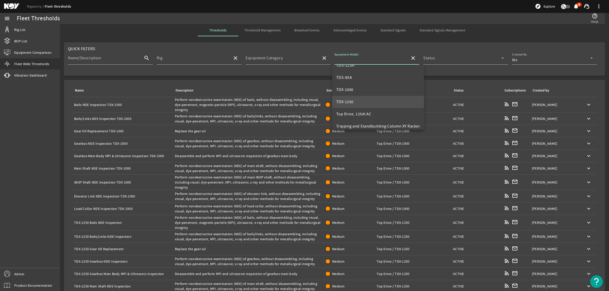
click at [364, 103] on mat-option "TDX-1250" at bounding box center [378, 102] width 92 height 12
type input "TDX-1250"
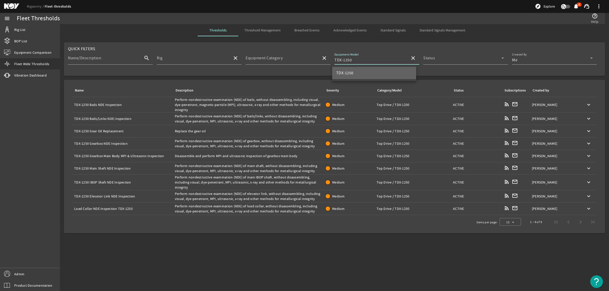
scroll to position [0, 0]
click at [114, 206] on td "Name: Load Collar NDE Inspection TDX-1250" at bounding box center [122, 209] width 101 height 12
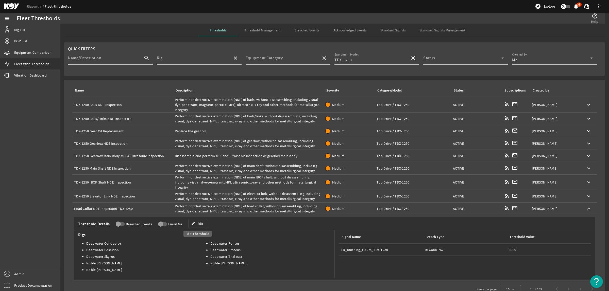
click at [201, 222] on span "Edit" at bounding box center [200, 223] width 6 height 5
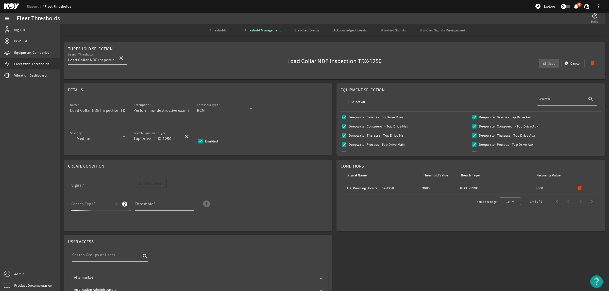
click at [126, 108] on div "Name Load Collar NDE Inspection TDX-1250" at bounding box center [99, 108] width 59 height 13
drag, startPoint x: 108, startPoint y: 110, endPoint x: 126, endPoint y: 110, distance: 17.8
click at [126, 110] on div "Name Load Collar NDE Inspection TDX-1250" at bounding box center [99, 108] width 59 height 13
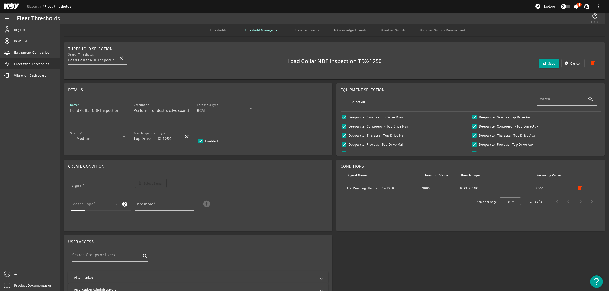
click at [70, 111] on input "Load Collar NDE Inspection" at bounding box center [97, 111] width 55 height 6
paste input "TDX-1250"
type input "TDX-1250 Load Collar NDE Inspection"
click at [487, 189] on mat-icon "delete" at bounding box center [580, 188] width 6 height 6
click at [144, 186] on span "Select Signal" at bounding box center [153, 183] width 19 height 5
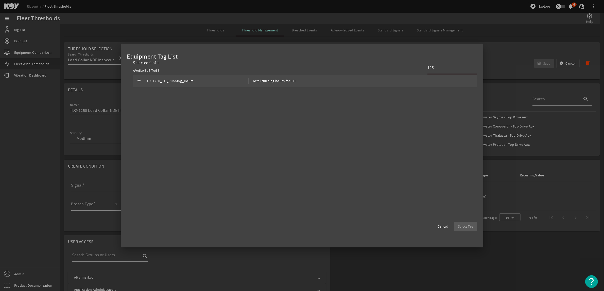
type input "125"
click at [358, 75] on div "add TDX-1250_TD_Running_Hours Total running hours for TD" at bounding box center [305, 81] width 344 height 12
click at [465, 227] on span "Select Tag" at bounding box center [465, 226] width 15 height 5
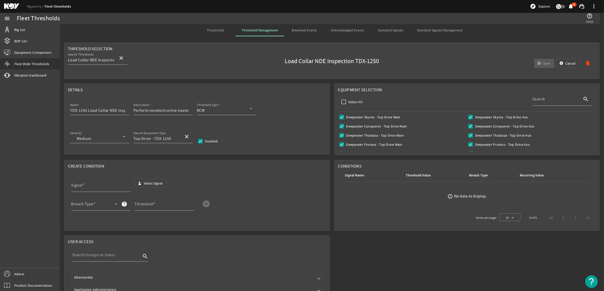
type input "TDX-1250_TD_Running_Hours"
click at [108, 209] on span at bounding box center [93, 206] width 44 height 6
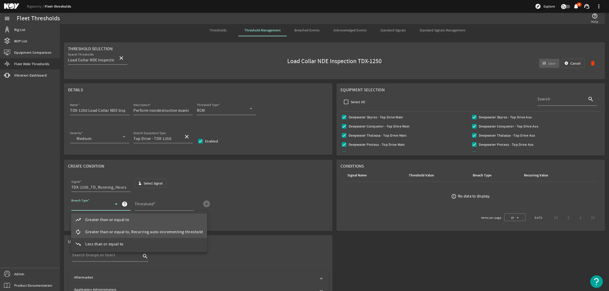
click at [107, 230] on span "Greater than or equal to, Recurring auto-incrementing threshold" at bounding box center [144, 232] width 118 height 6
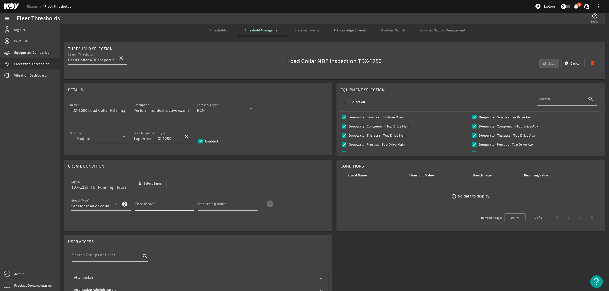
click at [150, 202] on div "Threshold" at bounding box center [162, 204] width 55 height 13
type input "3000"
click at [210, 209] on input "Recurring value" at bounding box center [225, 206] width 55 height 6
type input "3000"
click at [270, 206] on mat-icon "add_circle" at bounding box center [270, 204] width 8 height 8
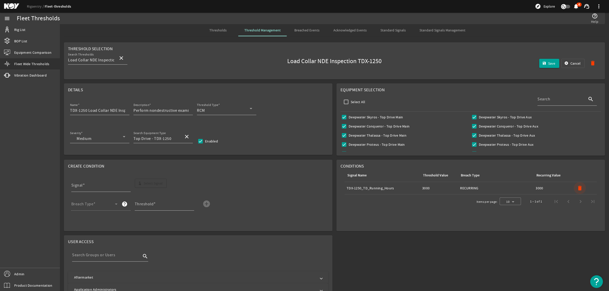
click at [487, 191] on mat-icon "delete" at bounding box center [580, 188] width 6 height 6
click at [142, 184] on span "button" at bounding box center [151, 183] width 32 height 12
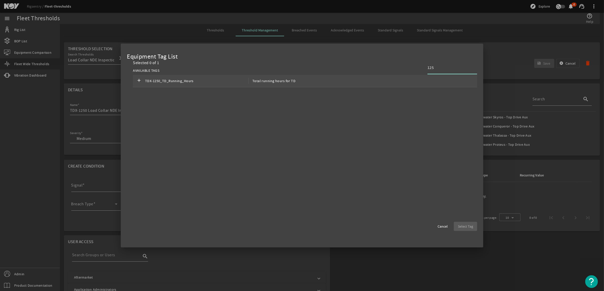
type input "125"
click at [156, 80] on span "TDX-1250_TD_Running_Hours" at bounding box center [196, 81] width 103 height 6
drag, startPoint x: 463, startPoint y: 225, endPoint x: 390, endPoint y: 226, distance: 73.6
click at [464, 225] on span "Select Tag" at bounding box center [465, 226] width 15 height 5
type input "TDX-1250_TD_Running_Hours"
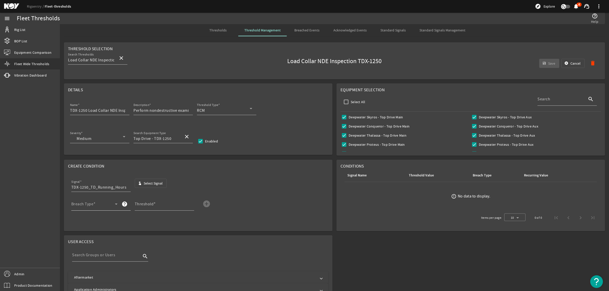
click at [94, 202] on div "Breach Type" at bounding box center [94, 204] width 46 height 13
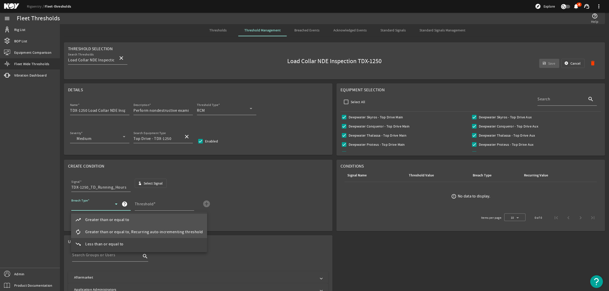
click at [107, 229] on span "Greater than or equal to, Recurring auto-incrementing threshold" at bounding box center [144, 232] width 118 height 6
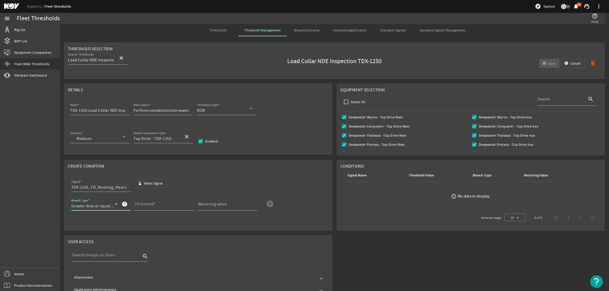
click at [146, 207] on mat-label "Threshold" at bounding box center [144, 204] width 19 height 5
click at [146, 208] on input "Threshold" at bounding box center [162, 206] width 55 height 6
type input "3000"
click at [201, 206] on mat-label "Recurring value" at bounding box center [212, 204] width 29 height 5
click at [201, 206] on input "Recurring value" at bounding box center [225, 206] width 55 height 6
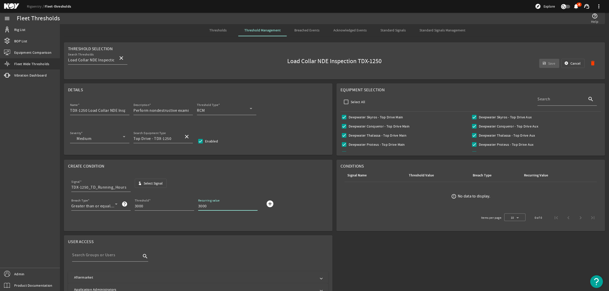
type input "3000"
click at [267, 205] on mat-icon "add_circle" at bounding box center [270, 204] width 8 height 8
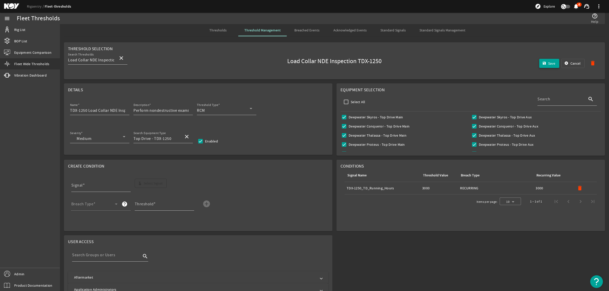
click at [487, 60] on span "submit" at bounding box center [549, 63] width 20 height 12
click at [216, 29] on span "Thresholds" at bounding box center [217, 30] width 17 height 4
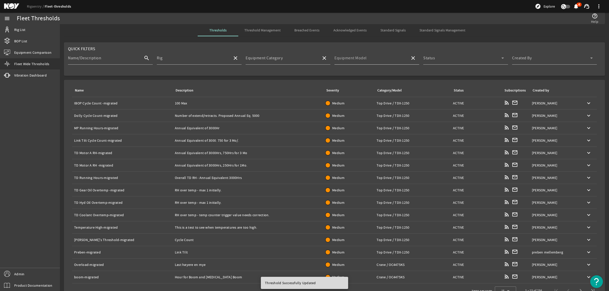
click at [390, 59] on input "Equipment Model" at bounding box center [371, 60] width 72 height 6
click at [356, 98] on mat-option "TDX-1250" at bounding box center [378, 102] width 92 height 12
type input "TDX-1250"
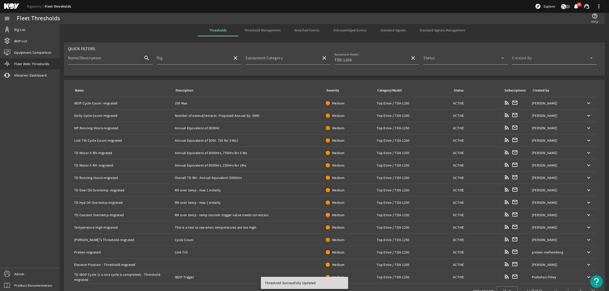
click at [487, 56] on div "Created By" at bounding box center [552, 58] width 81 height 13
click at [487, 86] on mat-option "Me" at bounding box center [550, 85] width 84 height 12
